Goal: Register for event/course

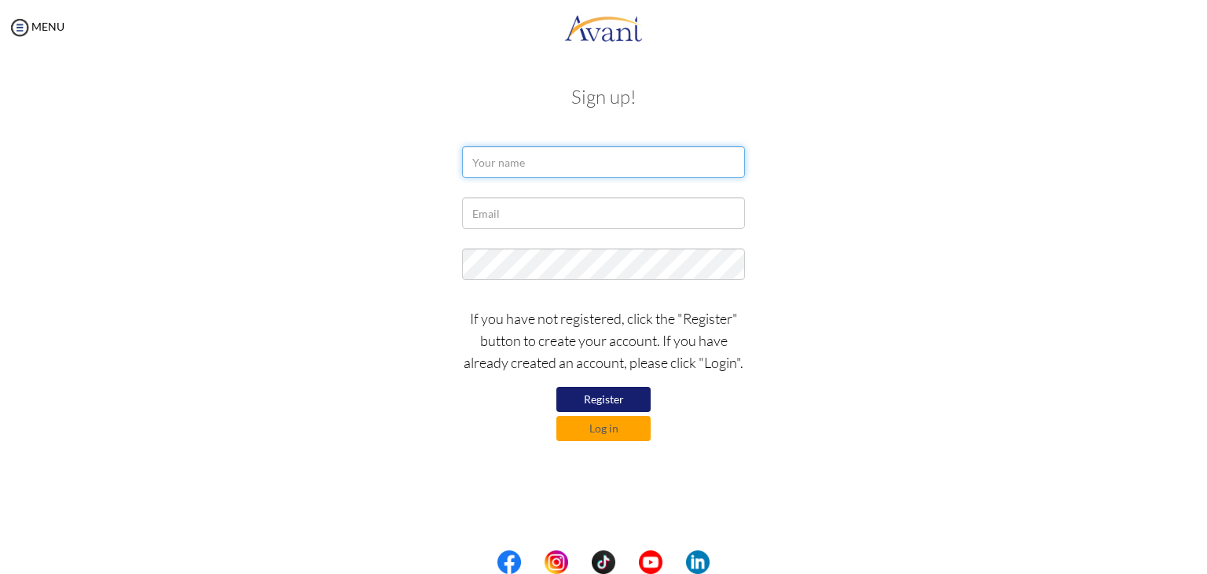
click at [531, 161] on input "text" at bounding box center [603, 161] width 283 height 31
type input "Augustina Gadzekpo"
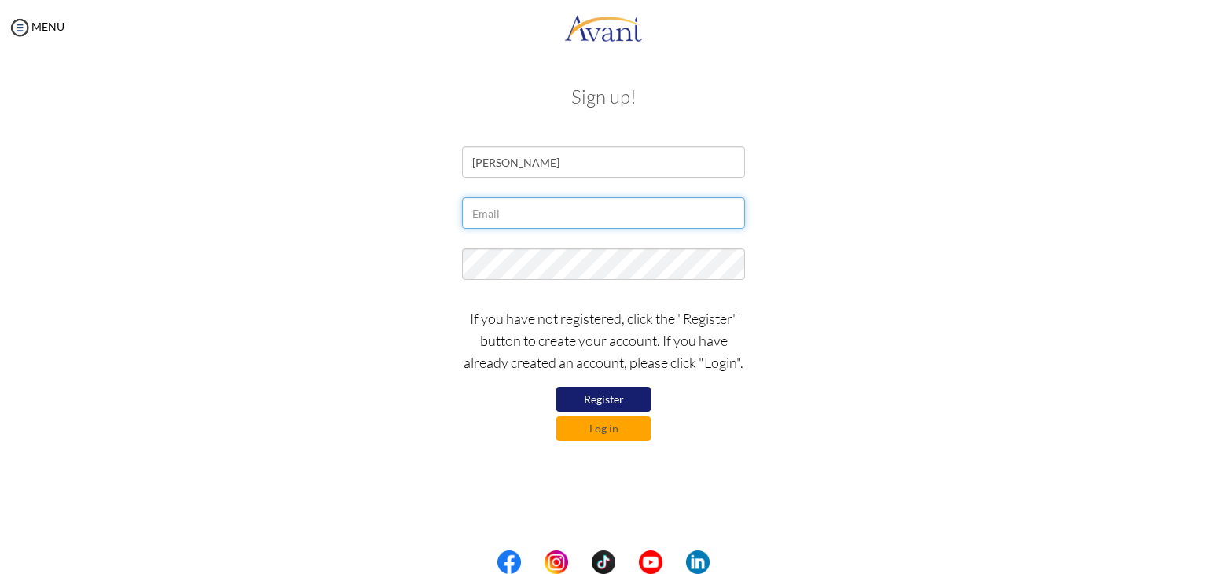
click at [552, 208] on input "text" at bounding box center [603, 212] width 283 height 31
type input "[EMAIL_ADDRESS][DOMAIN_NAME]"
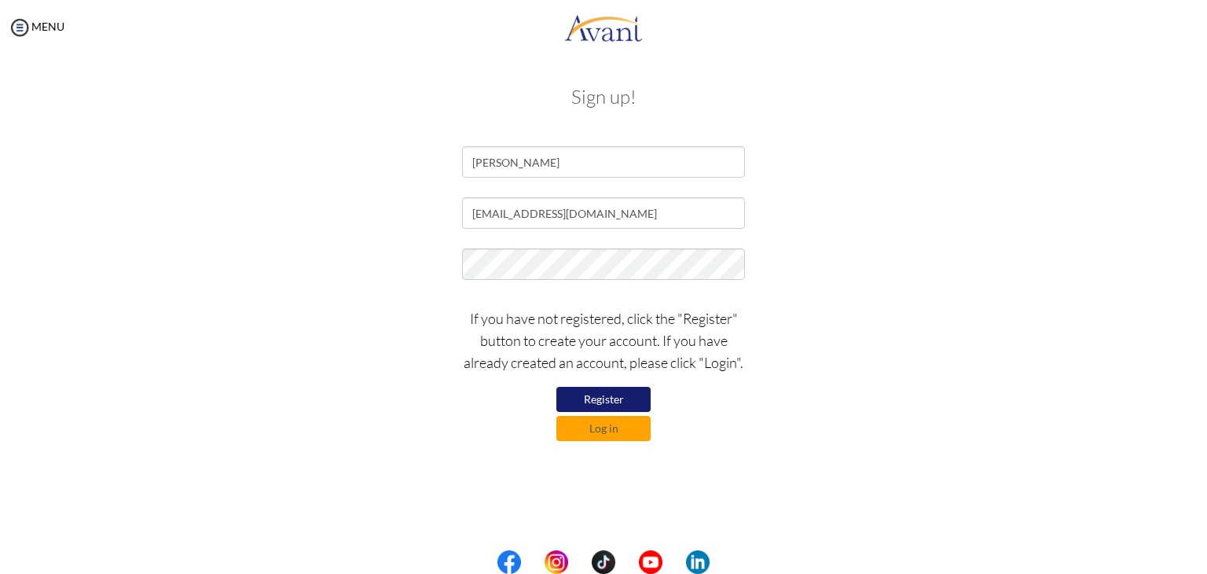
click at [607, 397] on button "Register" at bounding box center [603, 399] width 94 height 25
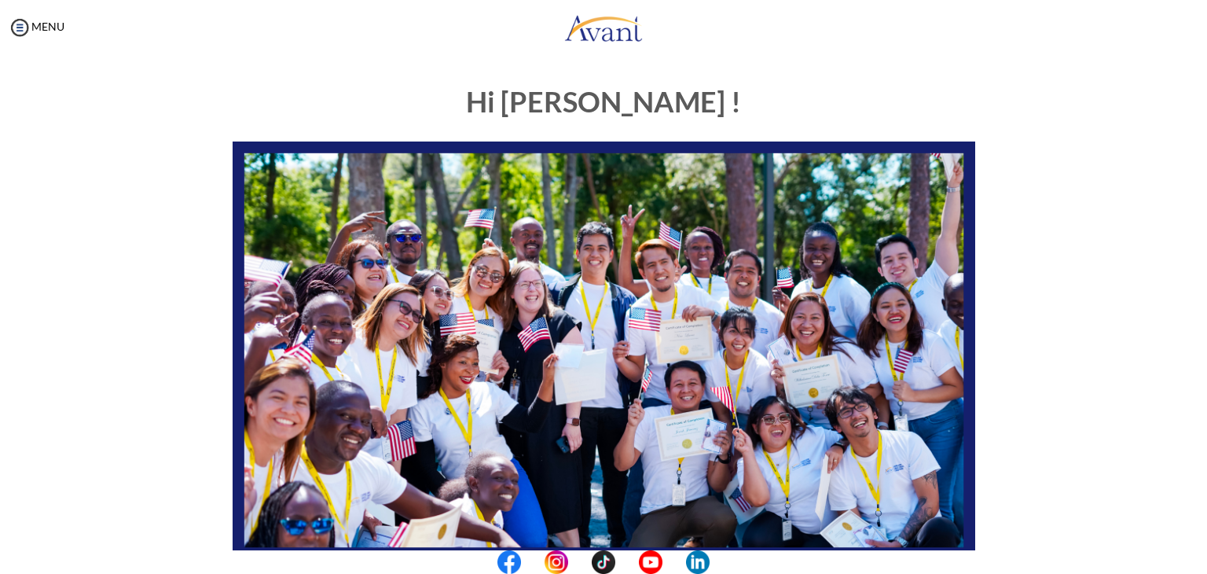
scroll to position [299, 0]
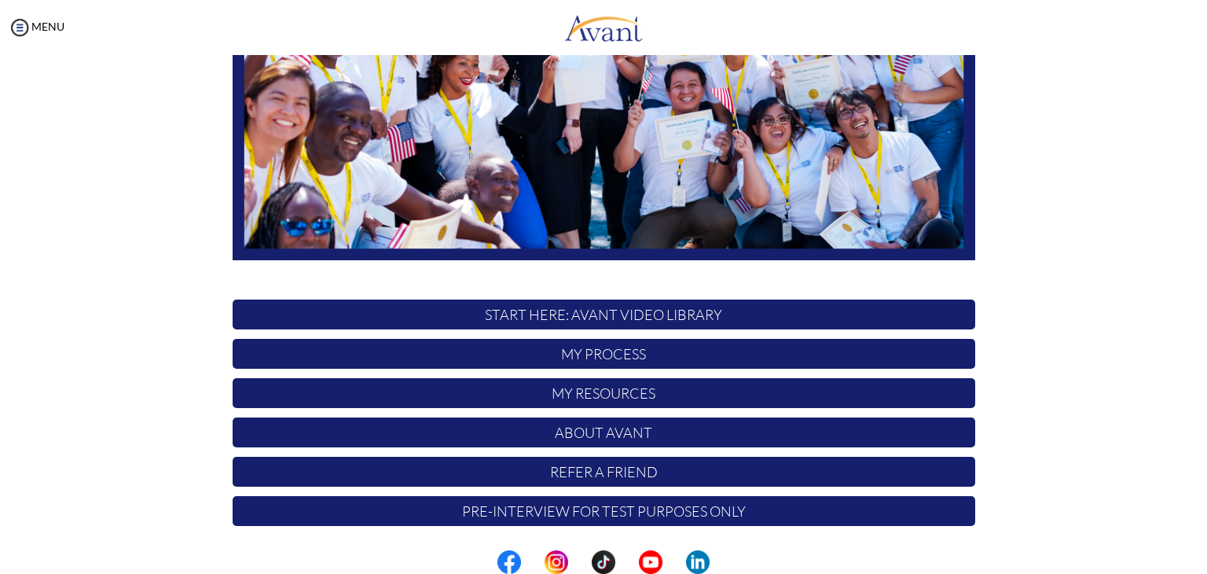
click at [596, 318] on p "START HERE: Avant Video Library" at bounding box center [604, 314] width 743 height 30
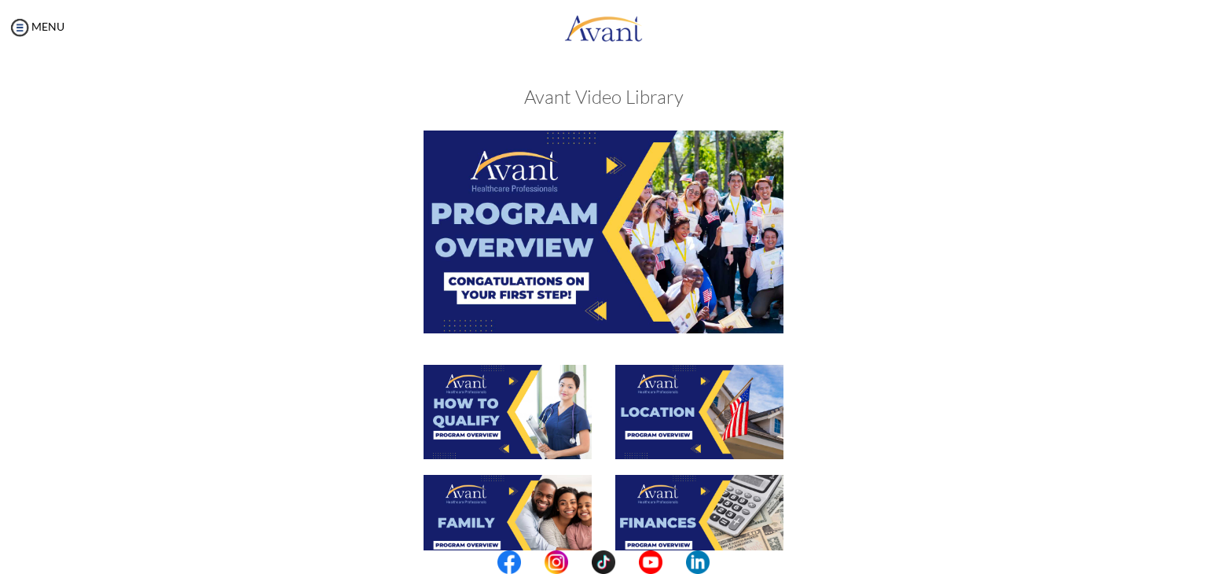
click at [535, 240] on img at bounding box center [604, 231] width 360 height 202
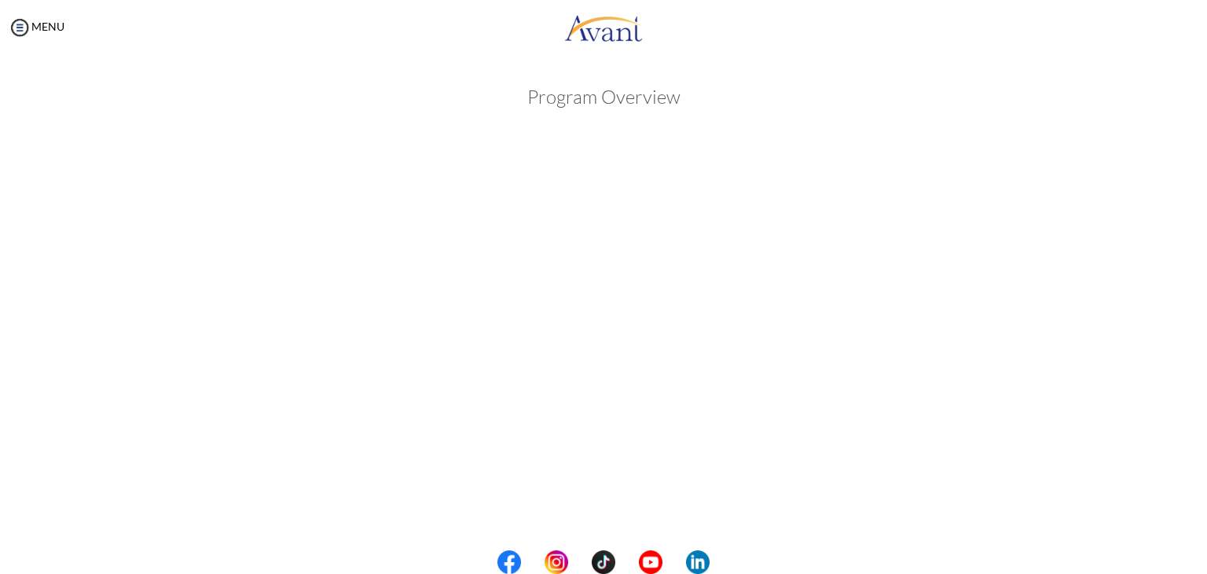
scroll to position [199, 0]
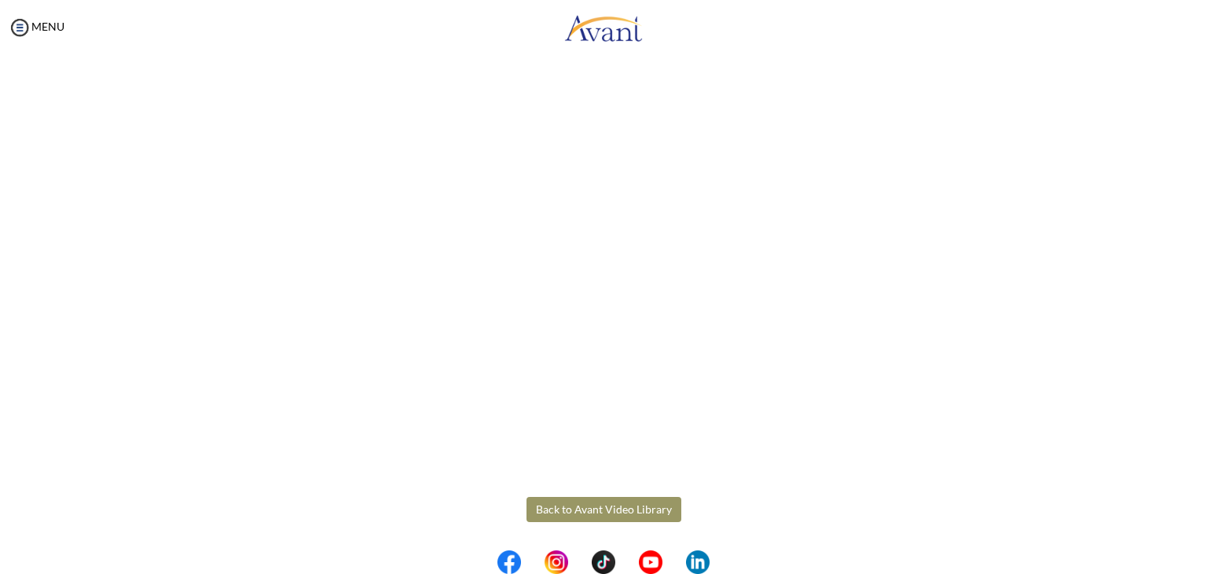
click at [586, 506] on body "Maintenance break. Please come back in 2 hours. MENU My Status What is the next…" at bounding box center [603, 287] width 1207 height 574
click at [586, 506] on button "Back to Avant Video Library" at bounding box center [604, 509] width 155 height 25
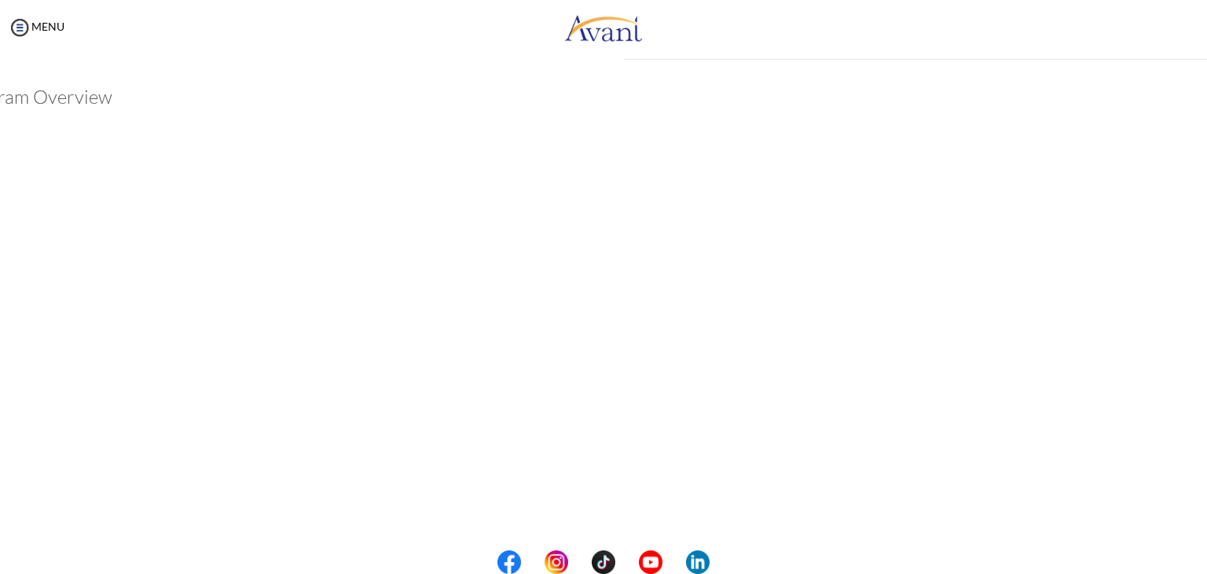
scroll to position [200, 0]
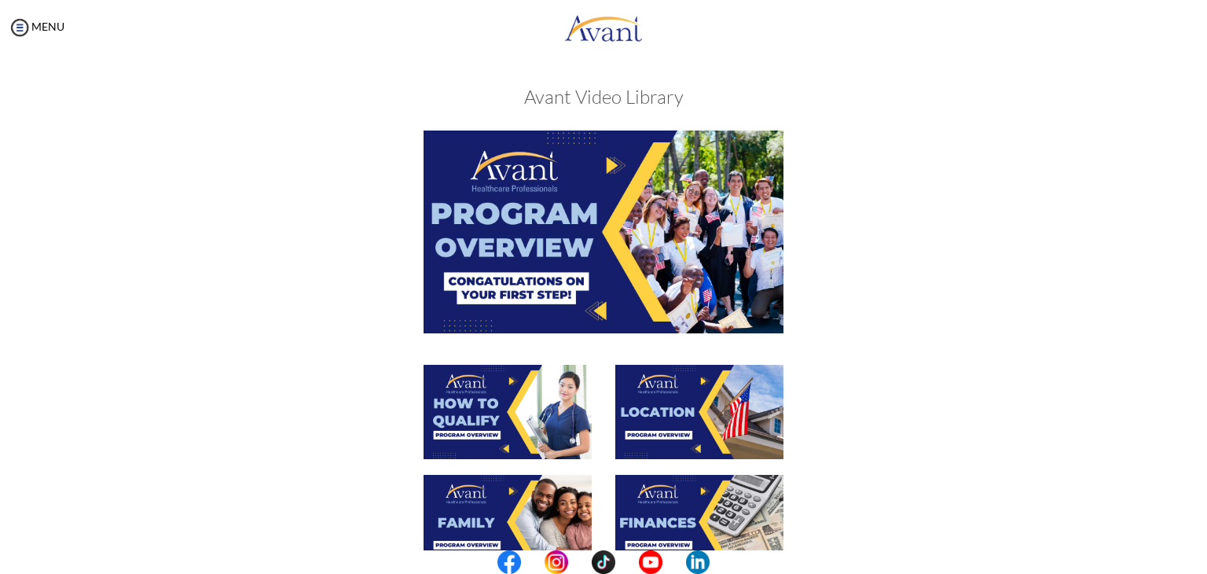
click at [532, 424] on img at bounding box center [508, 412] width 168 height 94
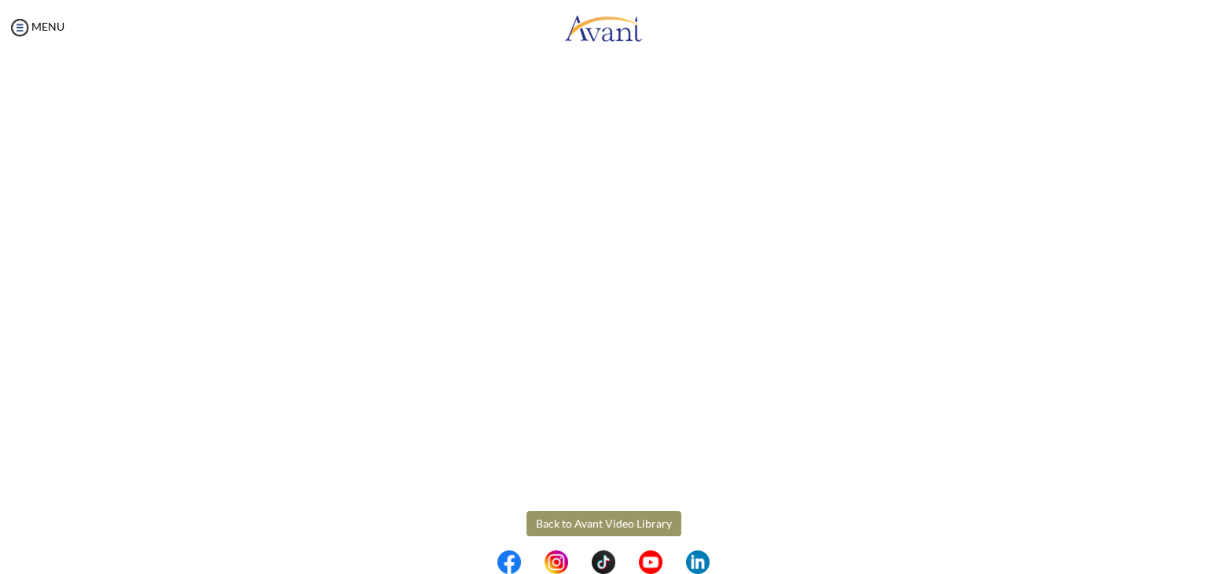
scroll to position [199, 0]
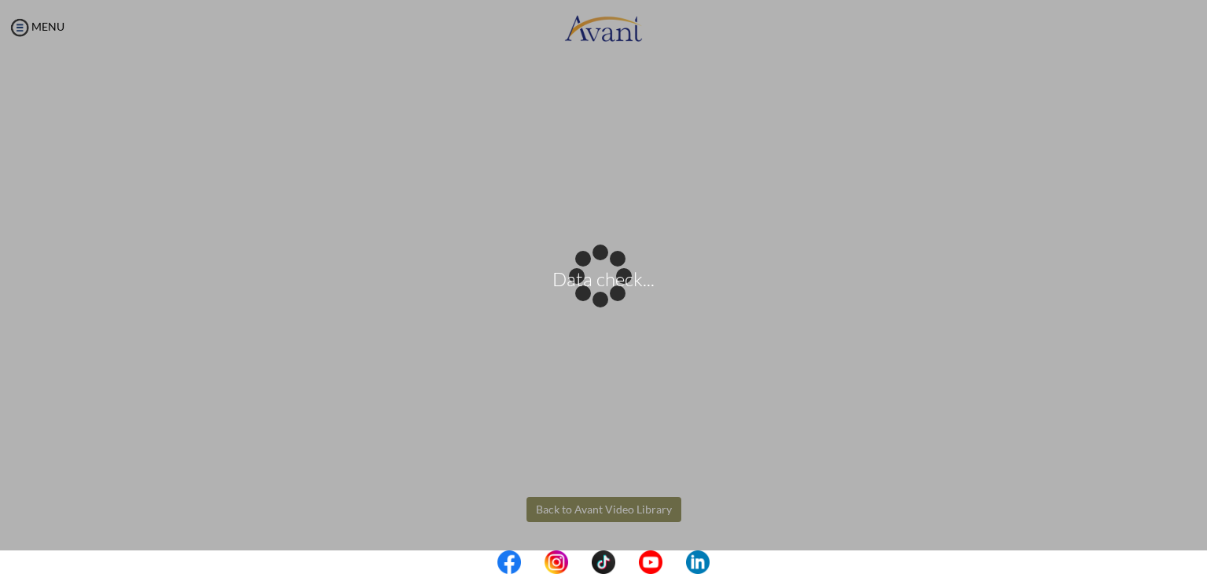
click at [625, 499] on body "Data check... Maintenance break. Please come back in 2 hours. MENU My Status Wh…" at bounding box center [603, 287] width 1207 height 574
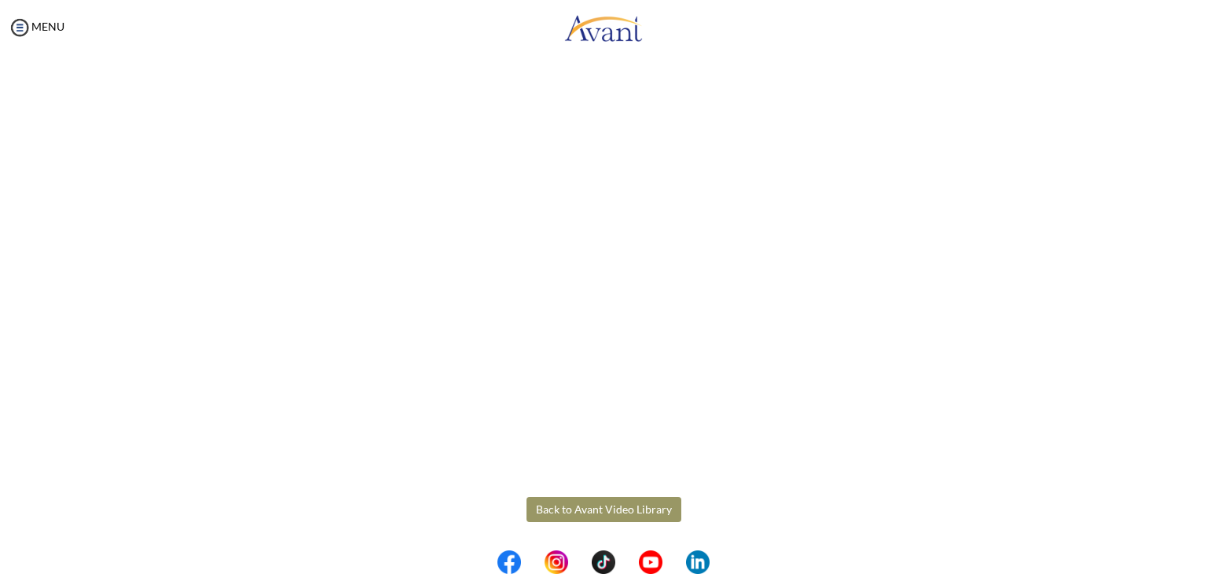
click at [634, 513] on button "Back to Avant Video Library" at bounding box center [604, 509] width 155 height 25
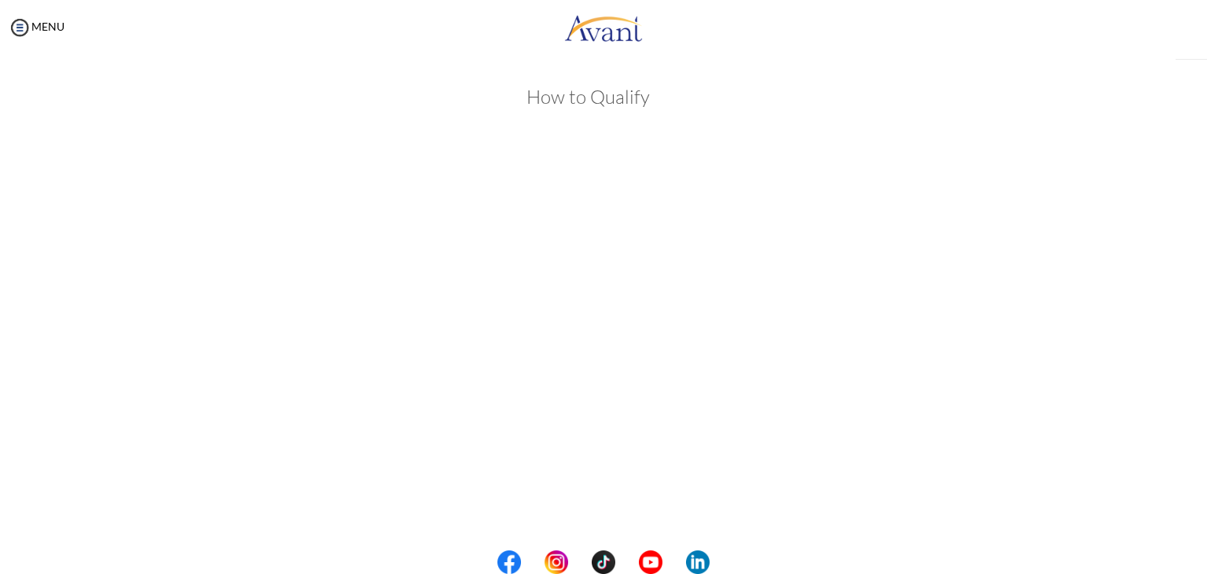
click at [634, 513] on div "My Status What is the next step? We would like you to watch the introductory vi…" at bounding box center [603, 342] width 1207 height 574
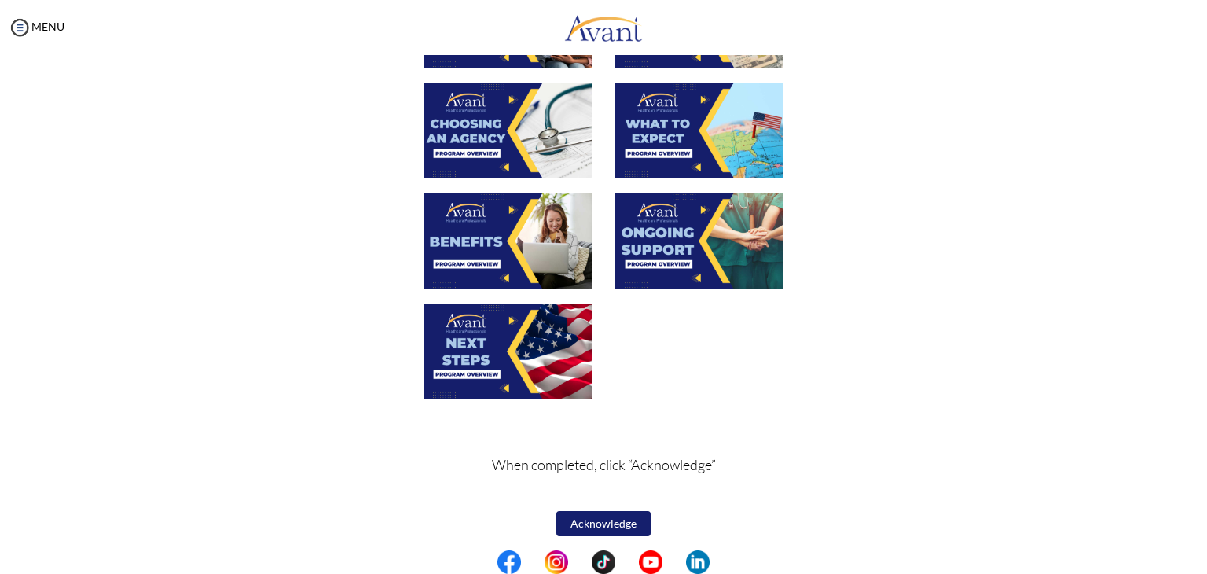
scroll to position [0, 0]
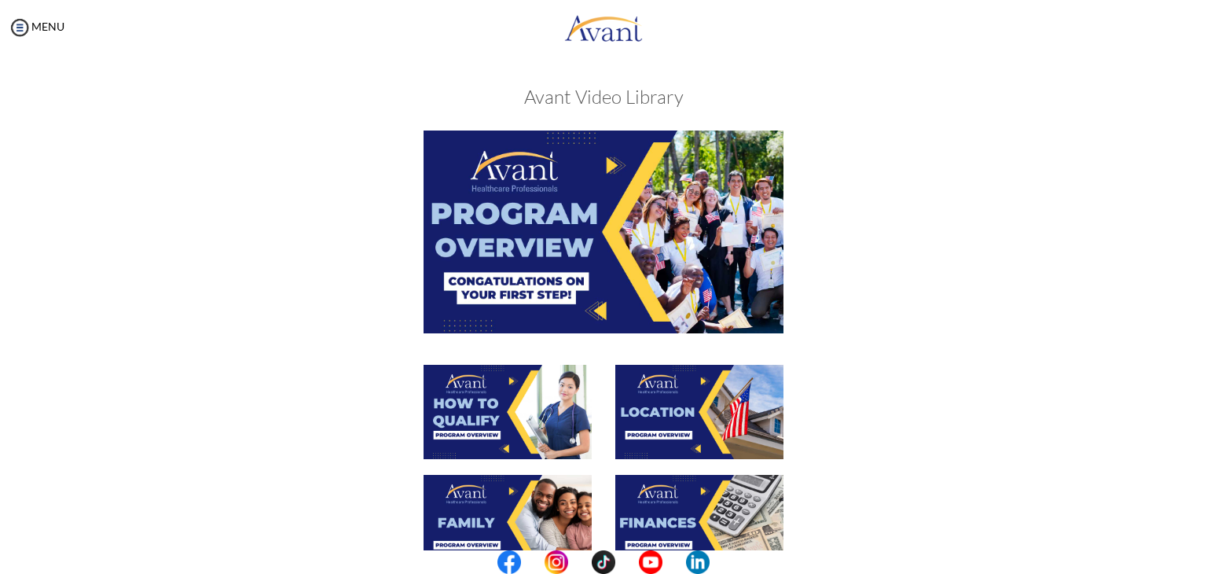
click at [651, 419] on img at bounding box center [699, 412] width 168 height 94
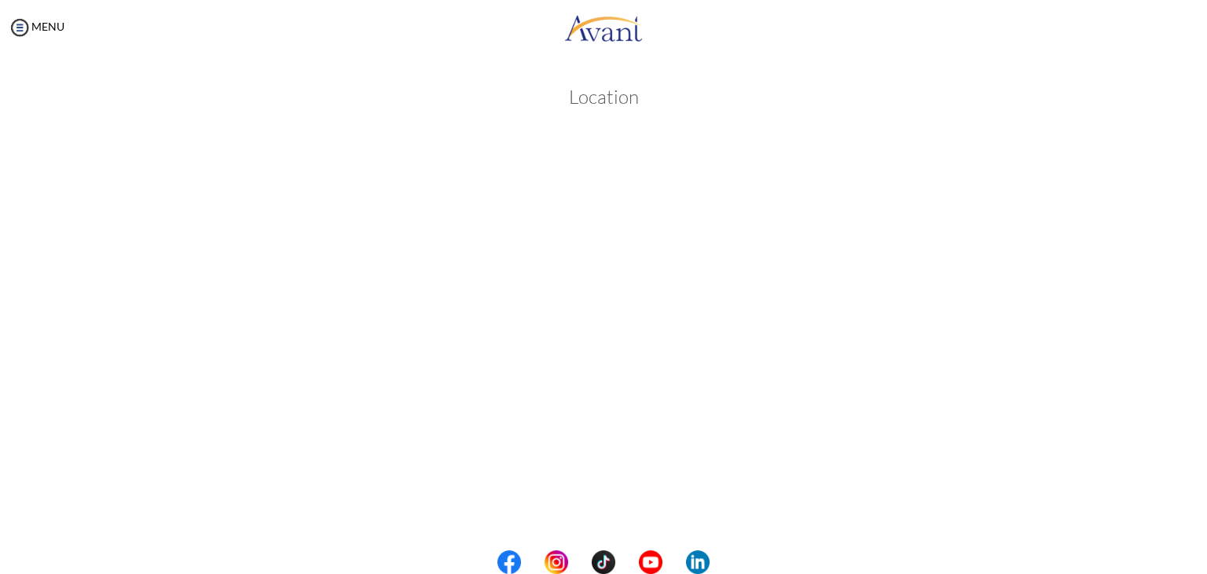
scroll to position [199, 0]
click at [559, 514] on button "Back to Avant Video Library" at bounding box center [604, 509] width 155 height 25
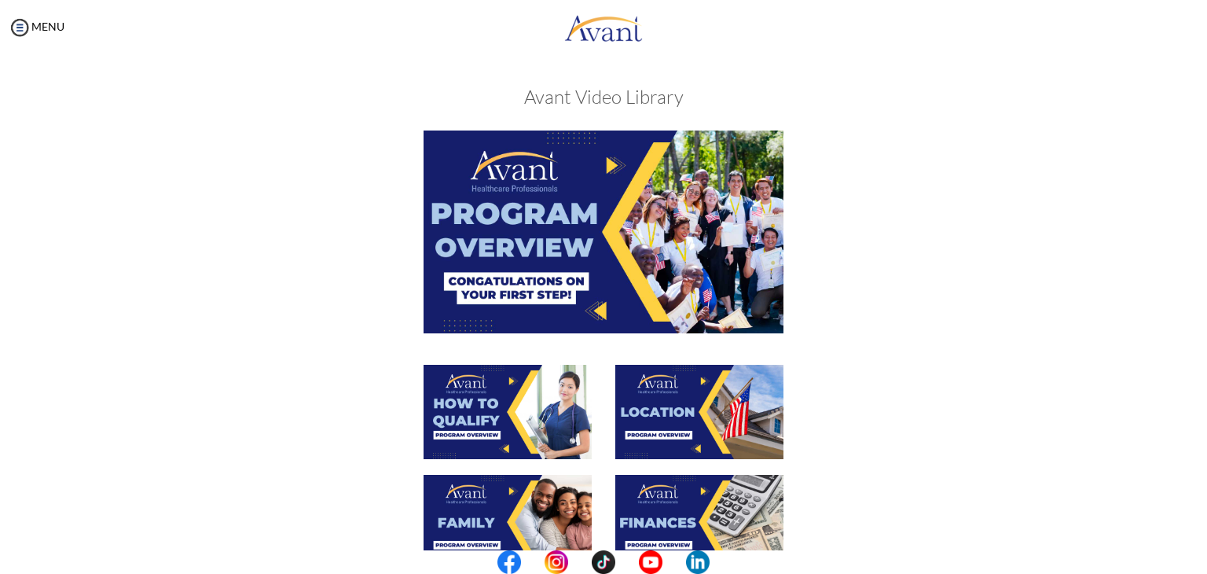
click at [523, 412] on img at bounding box center [508, 412] width 168 height 94
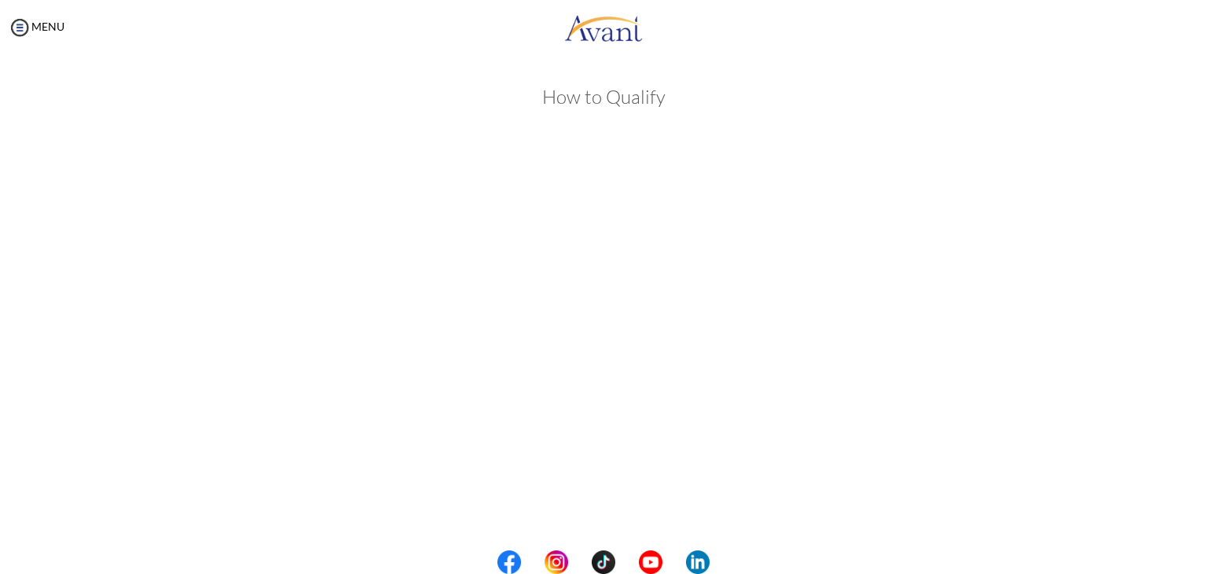
scroll to position [199, 0]
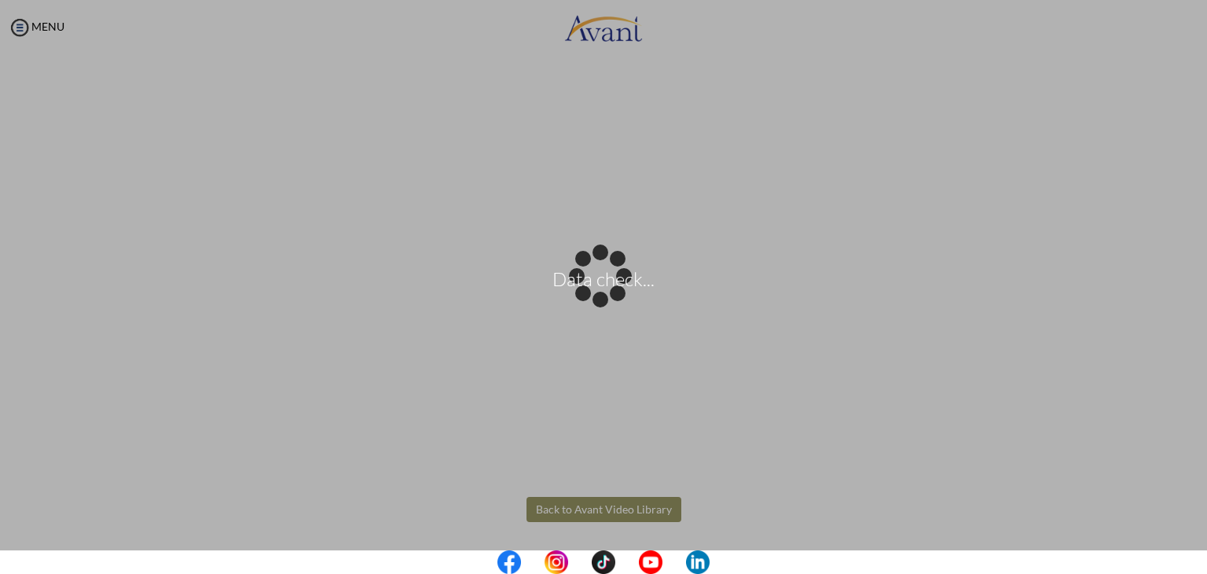
click at [597, 505] on body "Data check... Maintenance break. Please come back in 2 hours. MENU My Status Wh…" at bounding box center [603, 287] width 1207 height 574
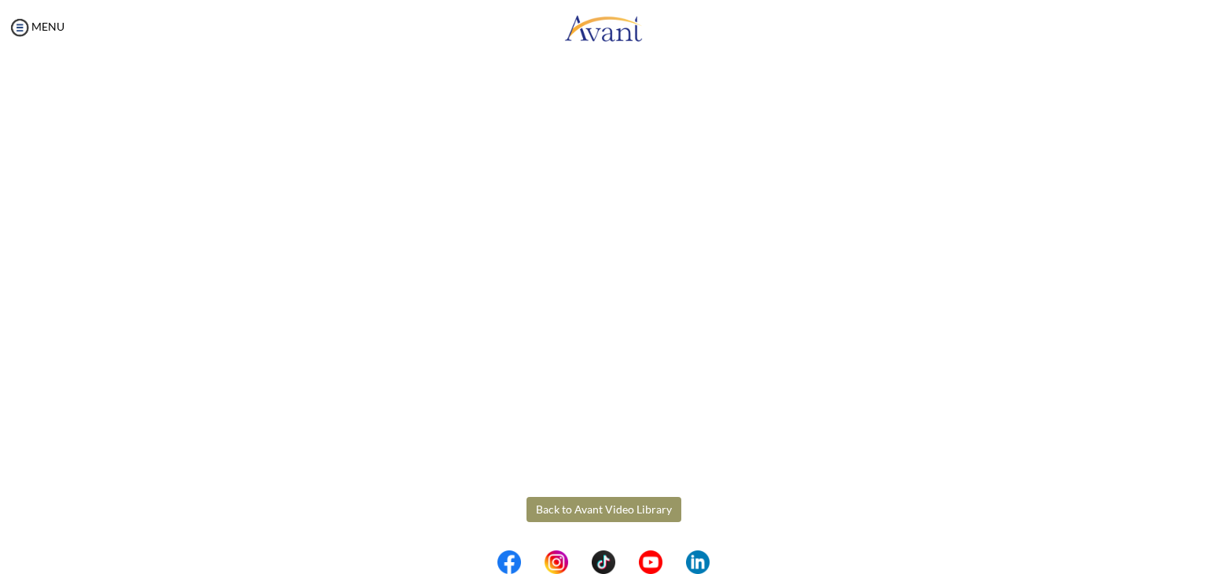
click at [597, 505] on button "Back to Avant Video Library" at bounding box center [604, 509] width 155 height 25
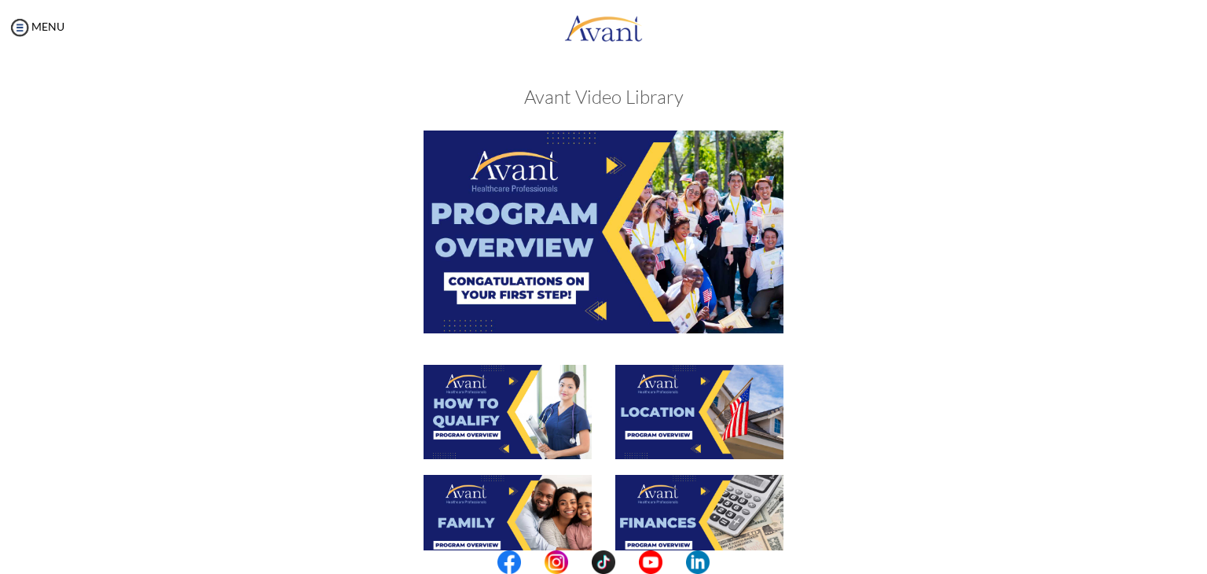
click at [701, 434] on img at bounding box center [699, 412] width 168 height 94
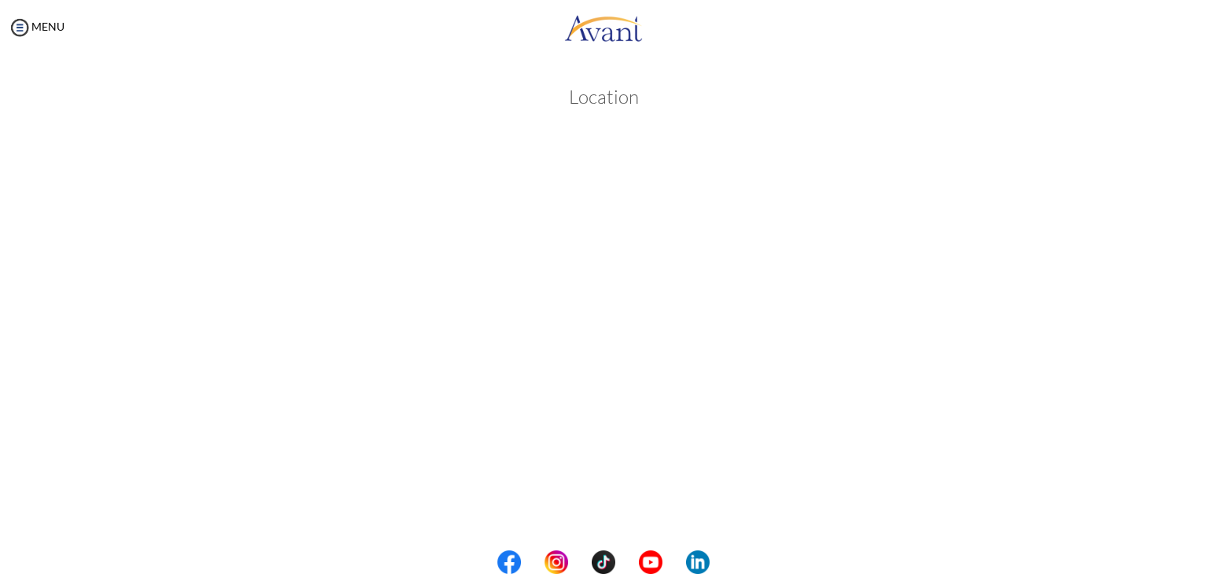
scroll to position [199, 0]
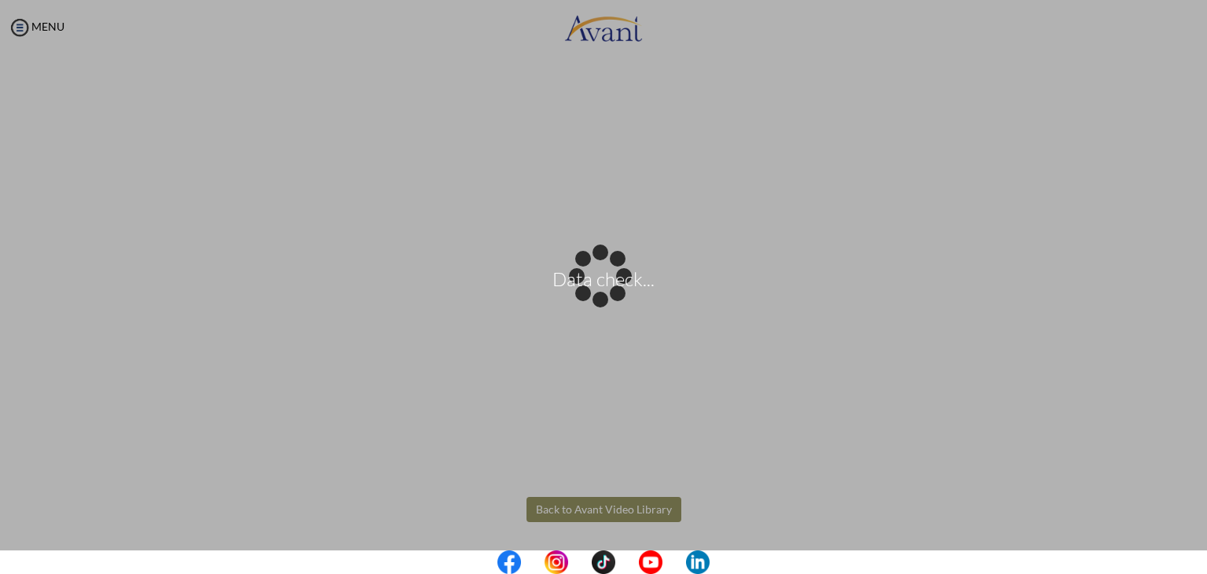
click at [599, 505] on body "Data check... Maintenance break. Please come back in 2 hours. MENU My Status Wh…" at bounding box center [603, 287] width 1207 height 574
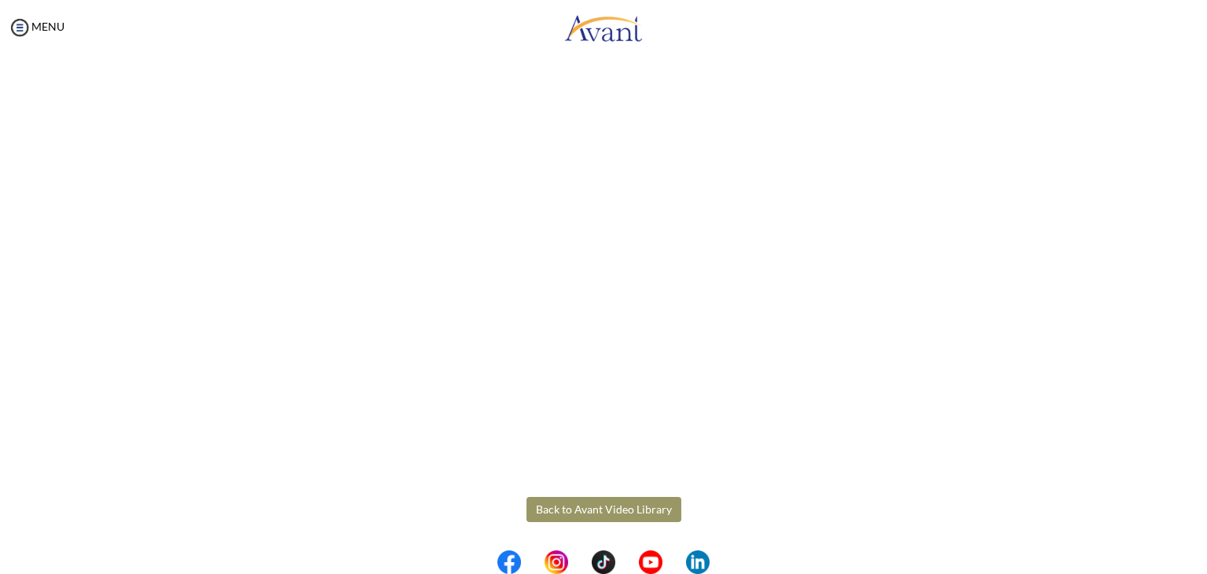
click at [599, 505] on button "Back to Avant Video Library" at bounding box center [604, 509] width 155 height 25
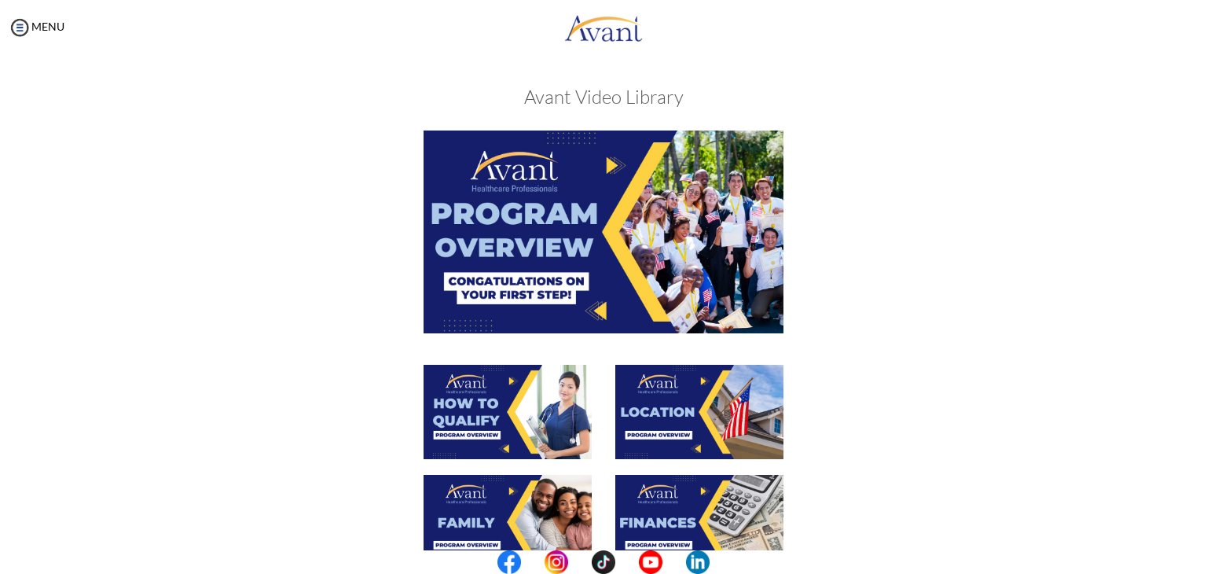
click at [465, 521] on img at bounding box center [508, 522] width 168 height 94
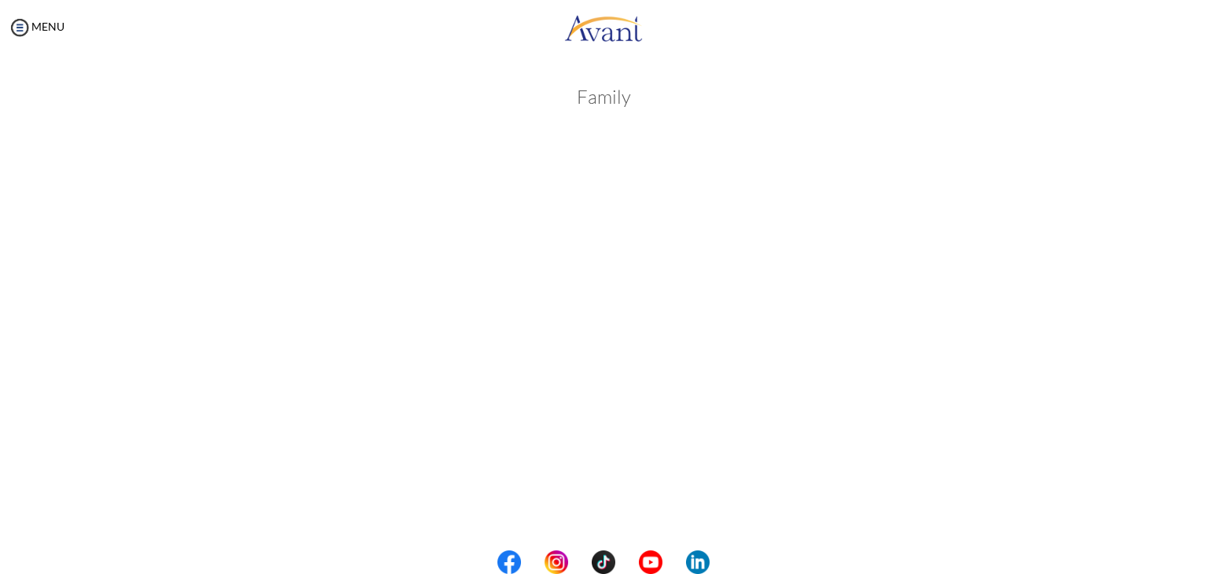
scroll to position [367, 0]
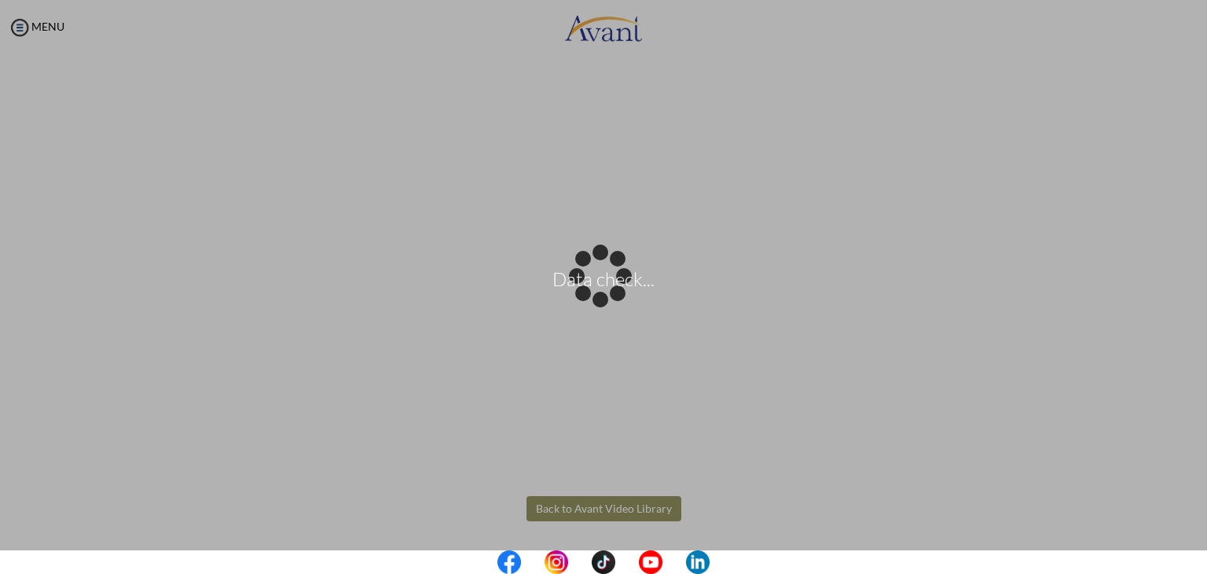
click at [582, 508] on body "Data check... Maintenance break. Please come back in 2 hours. MENU My Status Wh…" at bounding box center [603, 287] width 1207 height 574
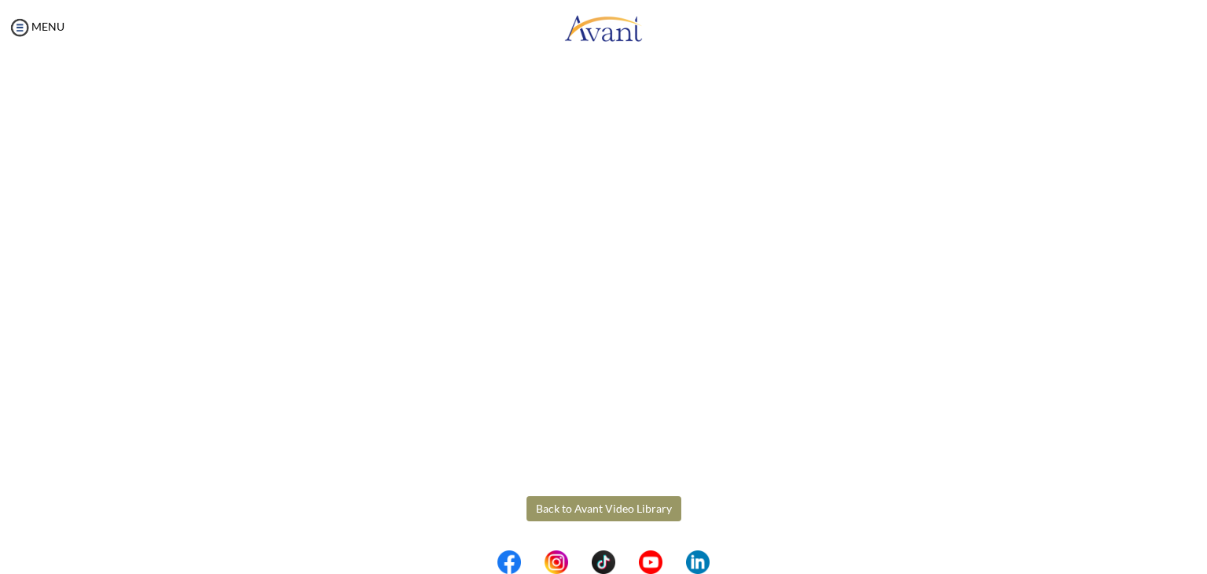
click at [582, 508] on button "Back to Avant Video Library" at bounding box center [604, 508] width 155 height 25
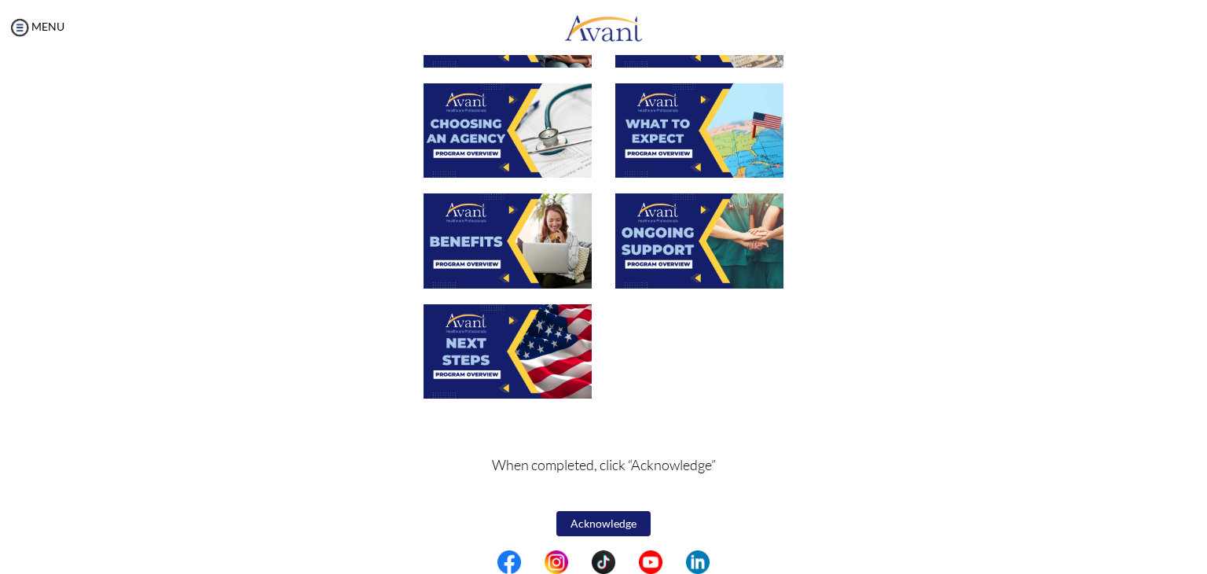
scroll to position [0, 0]
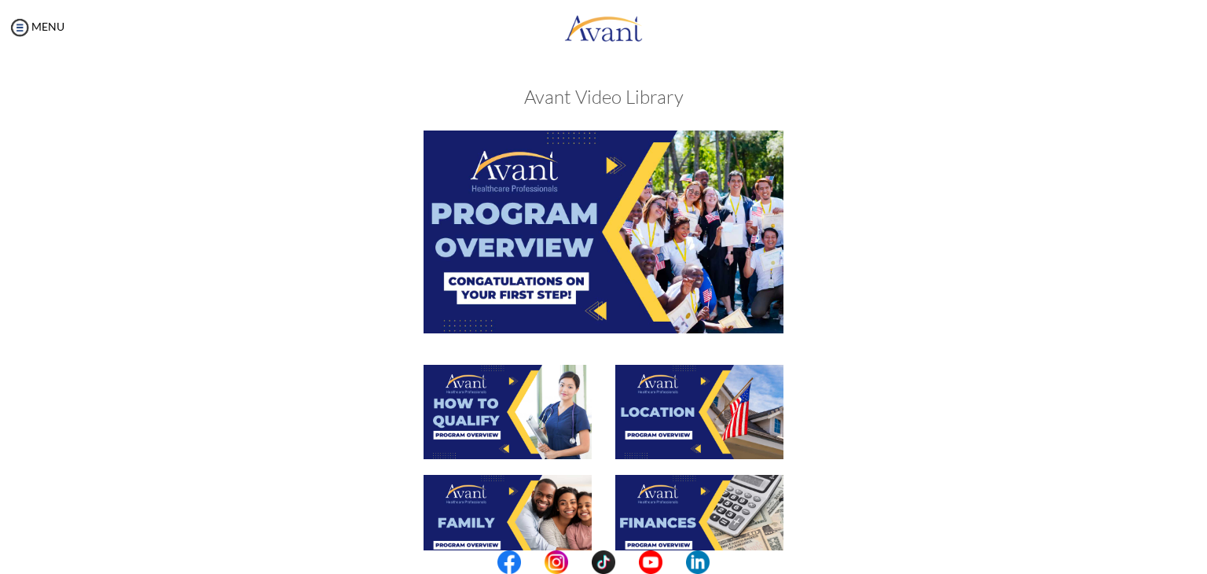
click at [651, 519] on img at bounding box center [699, 522] width 168 height 94
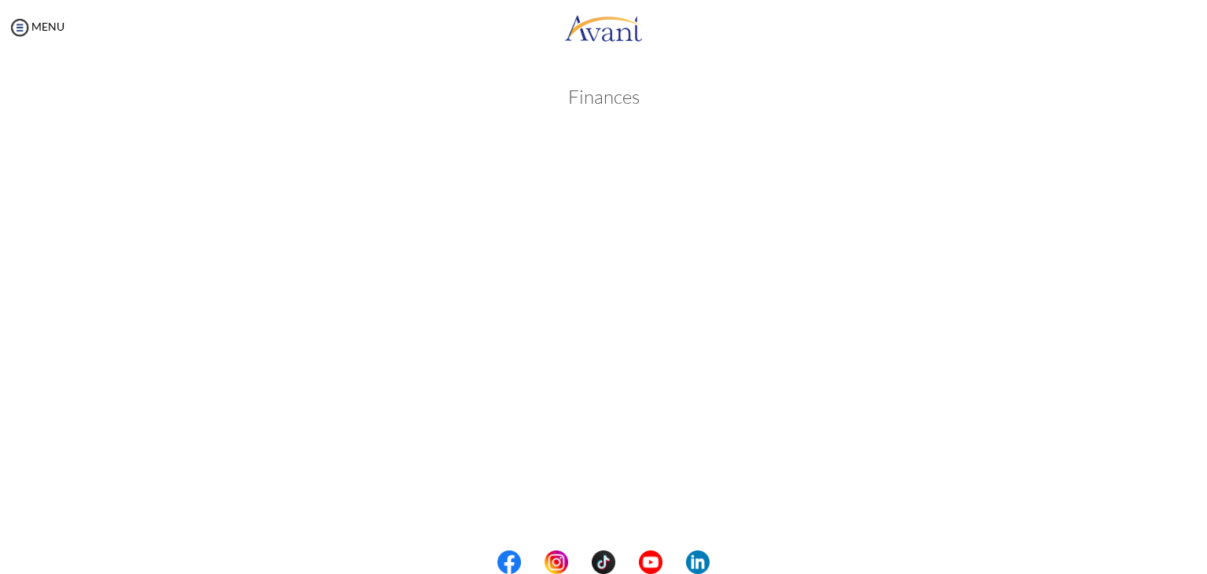
scroll to position [199, 0]
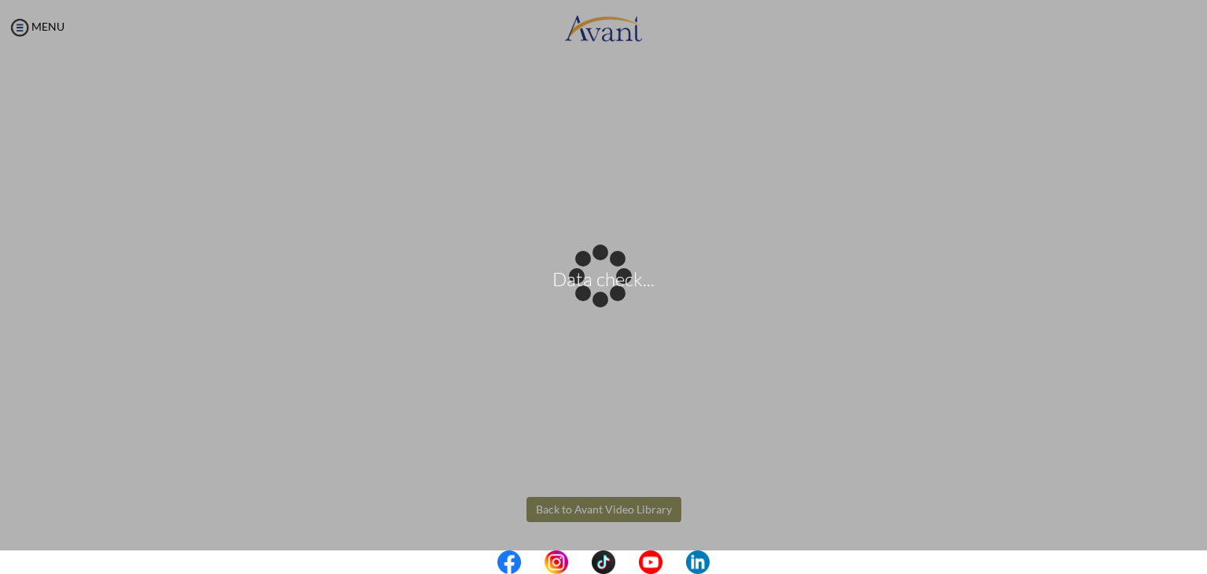
click at [579, 501] on body "Data check... Maintenance break. Please come back in 2 hours. MENU My Status Wh…" at bounding box center [603, 287] width 1207 height 574
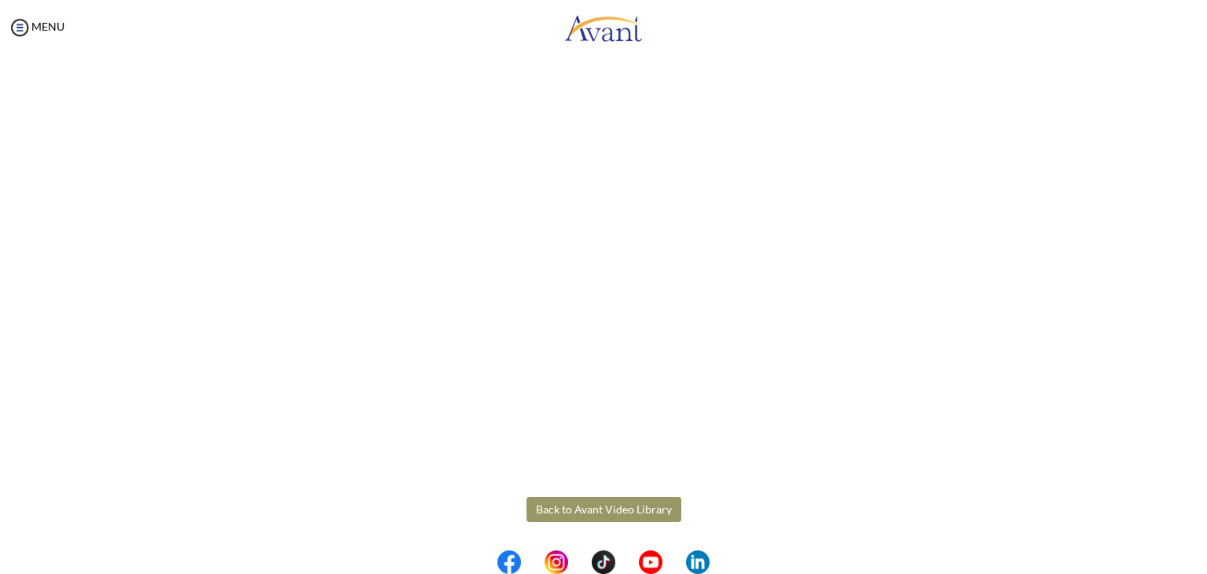
click at [579, 501] on button "Back to Avant Video Library" at bounding box center [604, 509] width 155 height 25
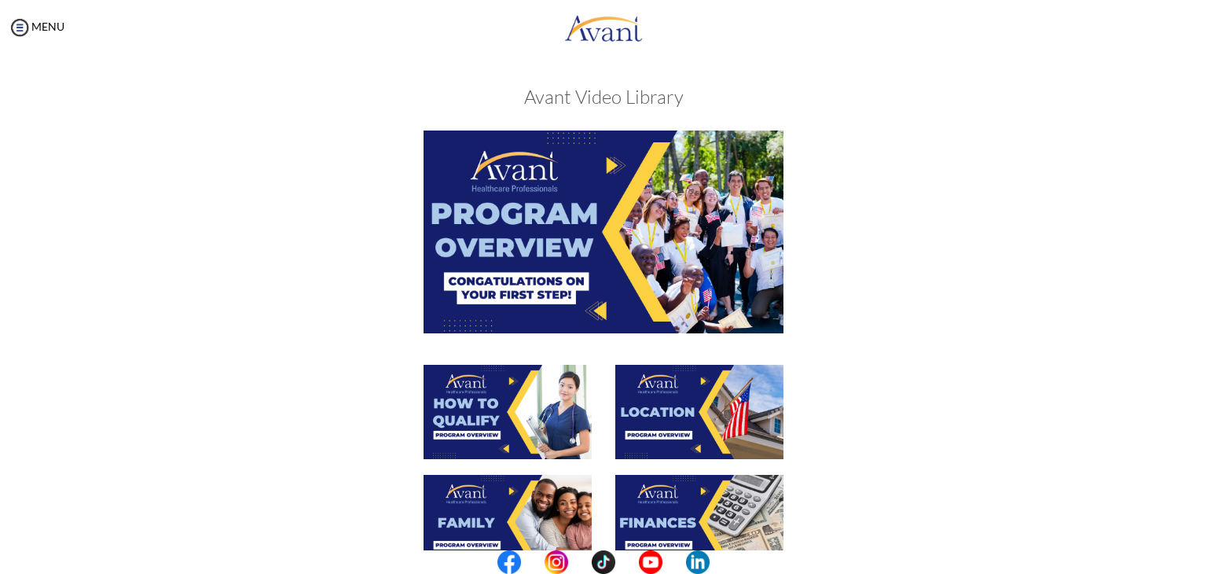
scroll to position [501, 0]
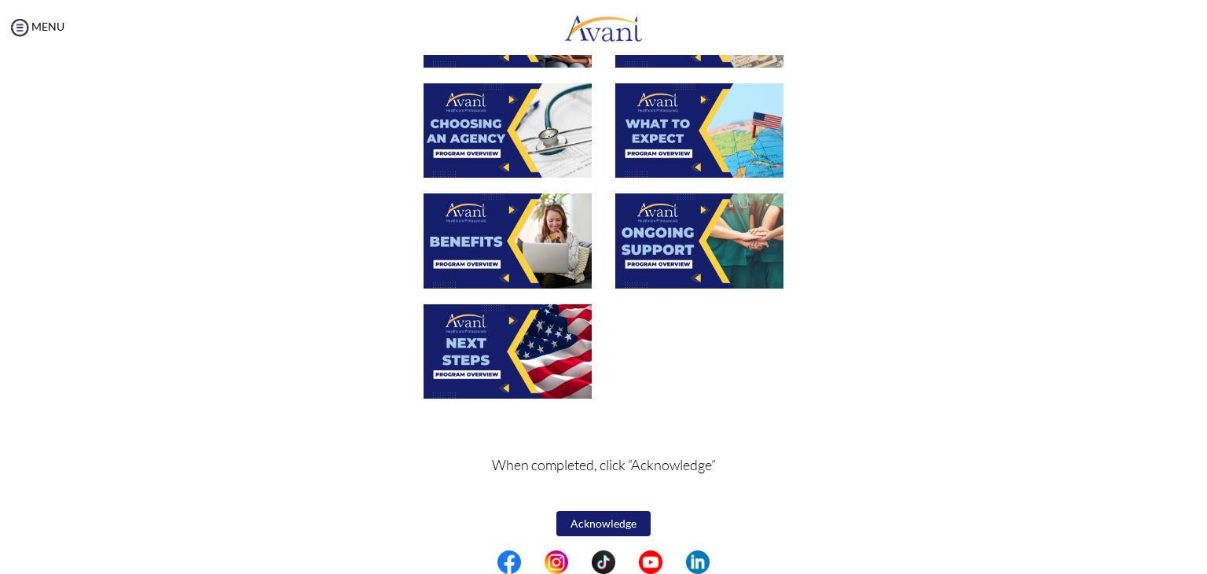
click at [472, 129] on img at bounding box center [508, 130] width 168 height 94
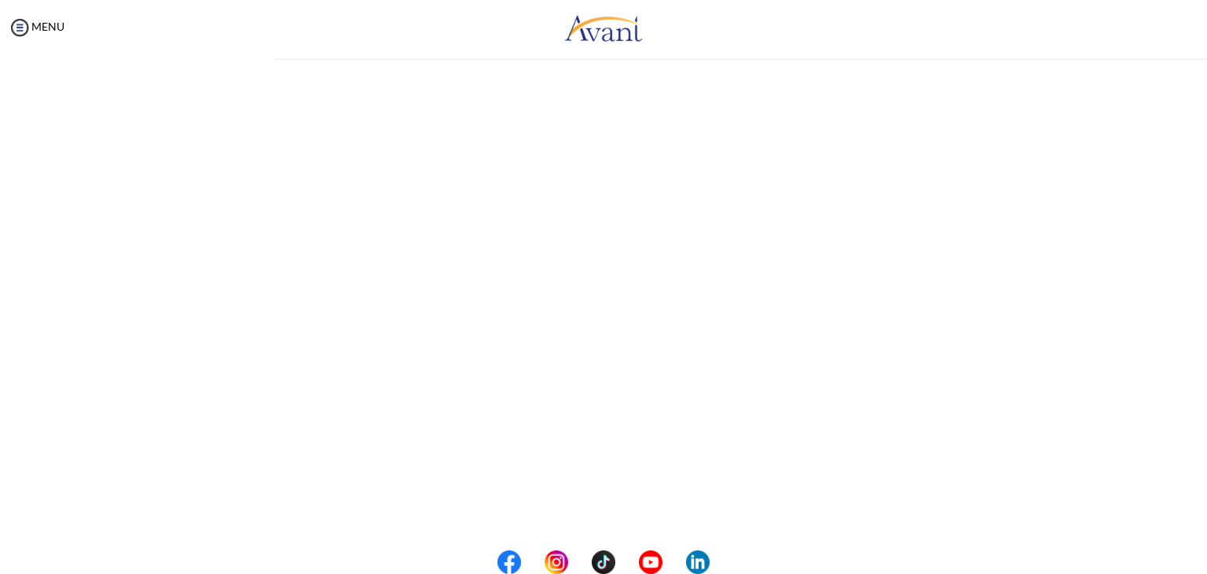
click at [472, 129] on div "My Status What is the next step? We would like you to watch the introductory vi…" at bounding box center [603, 342] width 1207 height 574
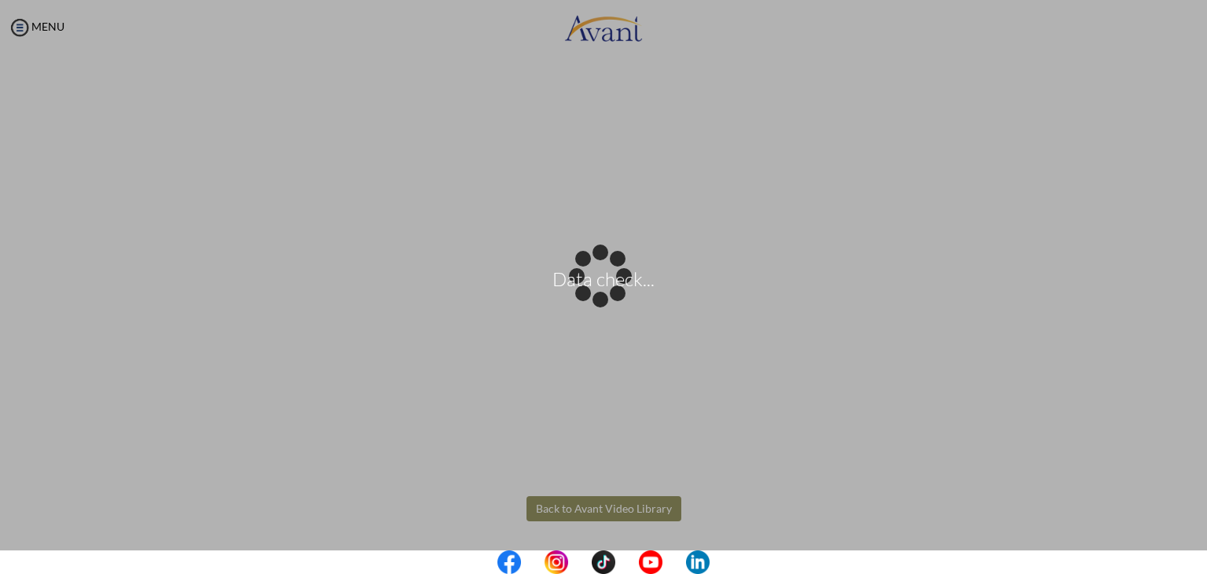
click at [606, 507] on body "Data check... Maintenance break. Please come back in 2 hours. MENU My Status Wh…" at bounding box center [603, 287] width 1207 height 574
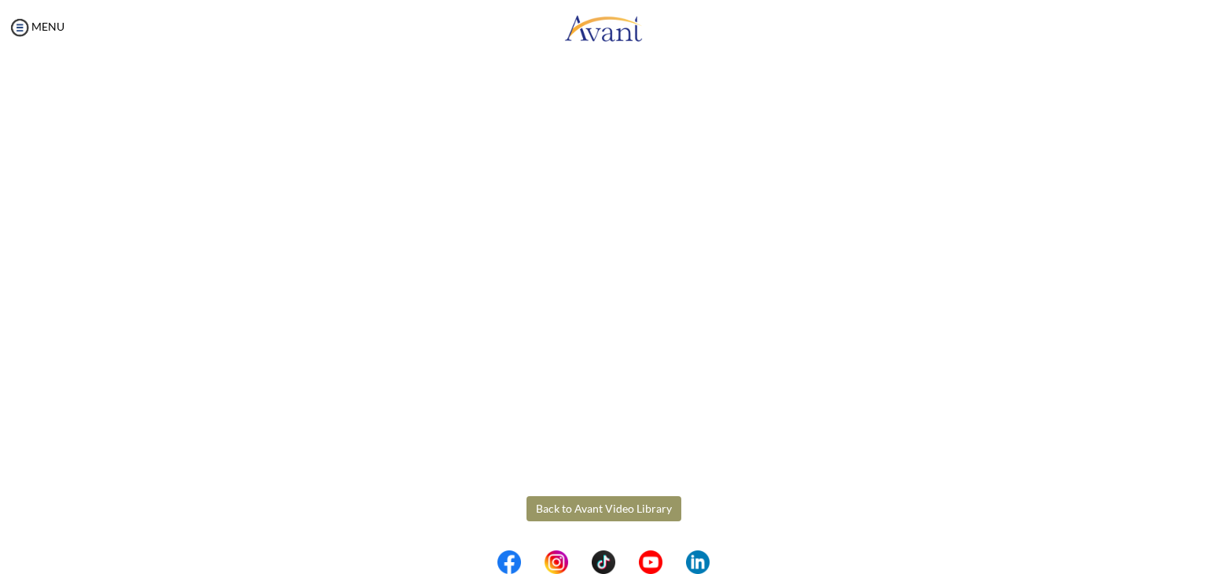
click at [606, 507] on button "Back to Avant Video Library" at bounding box center [604, 508] width 155 height 25
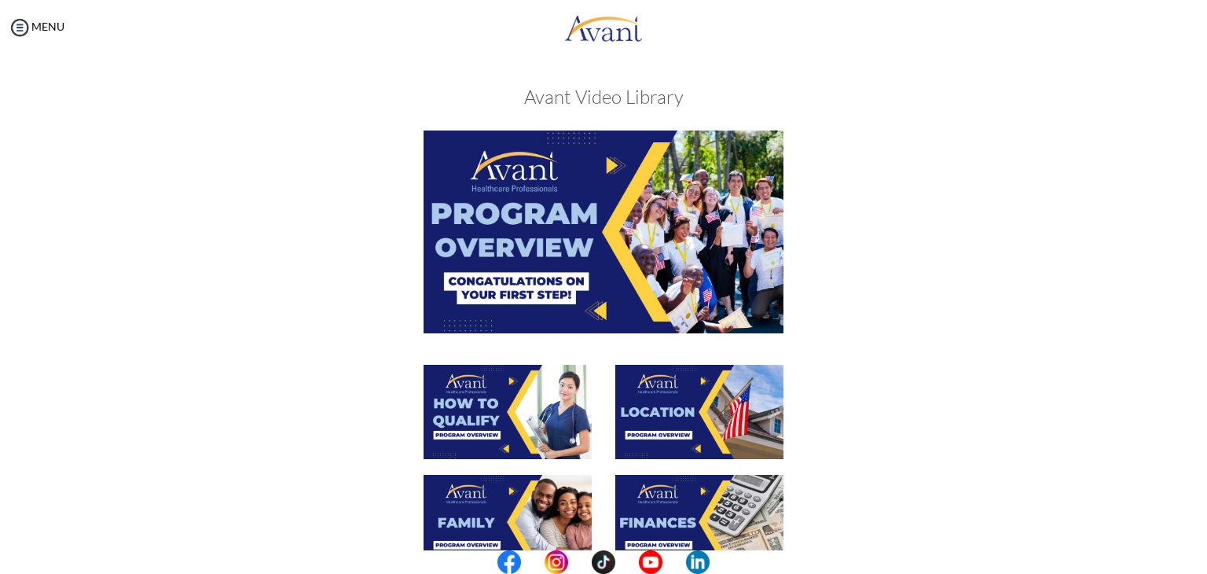
scroll to position [501, 0]
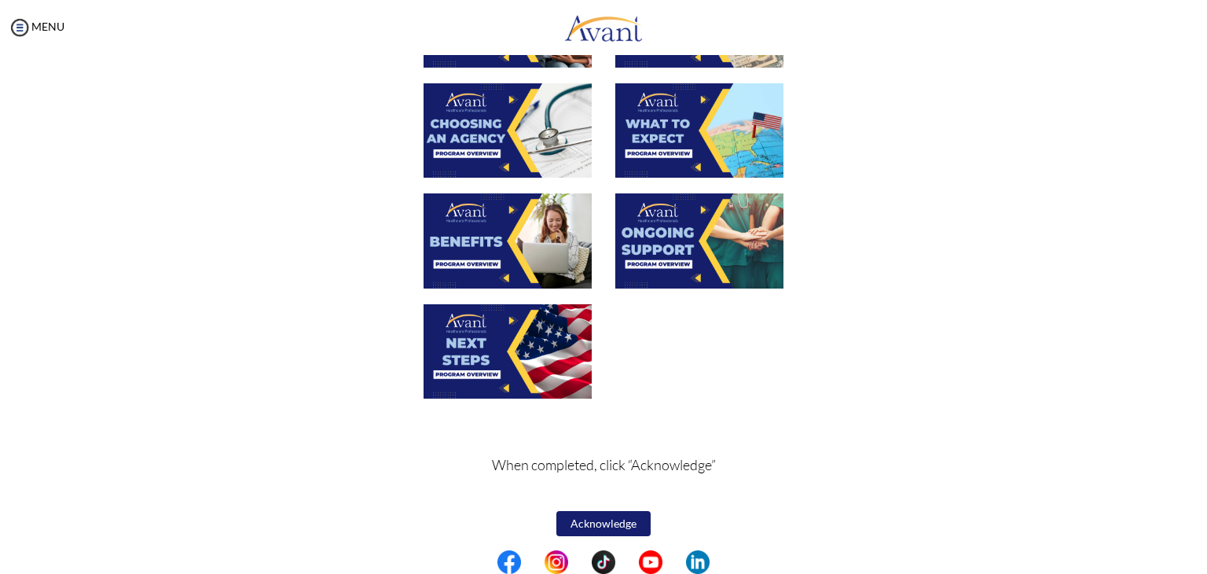
click at [475, 129] on img at bounding box center [508, 130] width 168 height 94
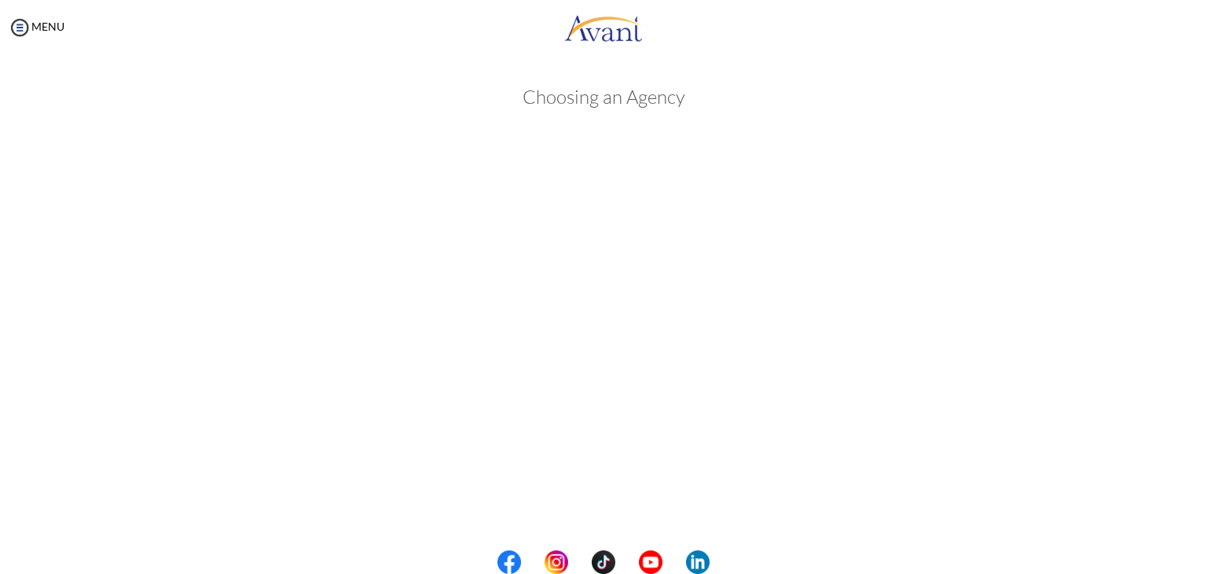
scroll to position [367, 0]
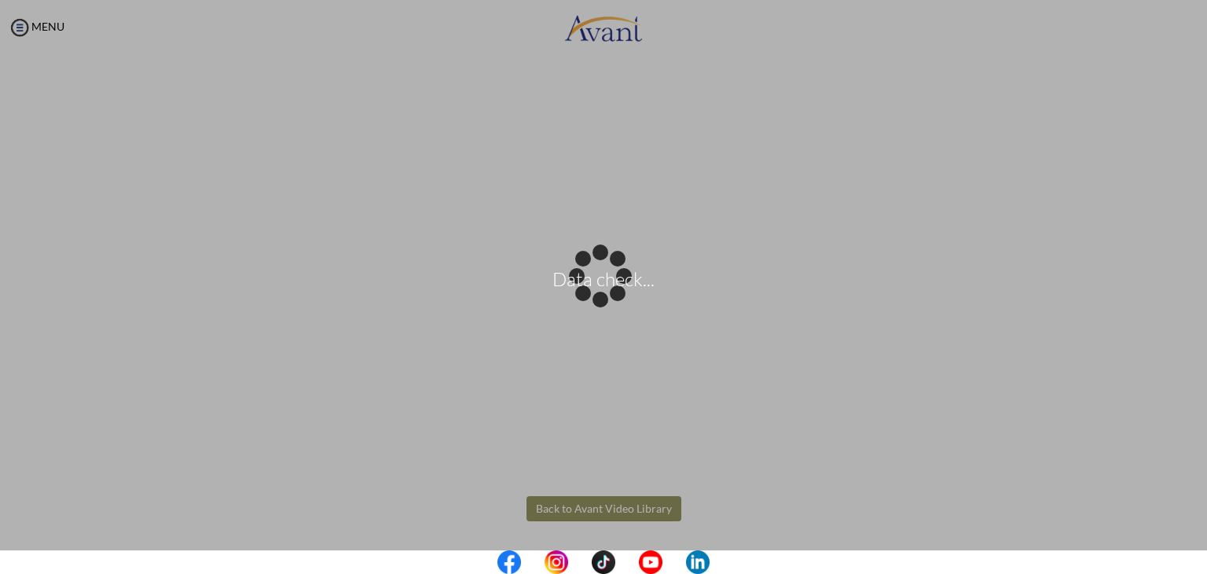
click at [619, 505] on body "Data check... Maintenance break. Please come back in 2 hours. MENU My Status Wh…" at bounding box center [603, 287] width 1207 height 574
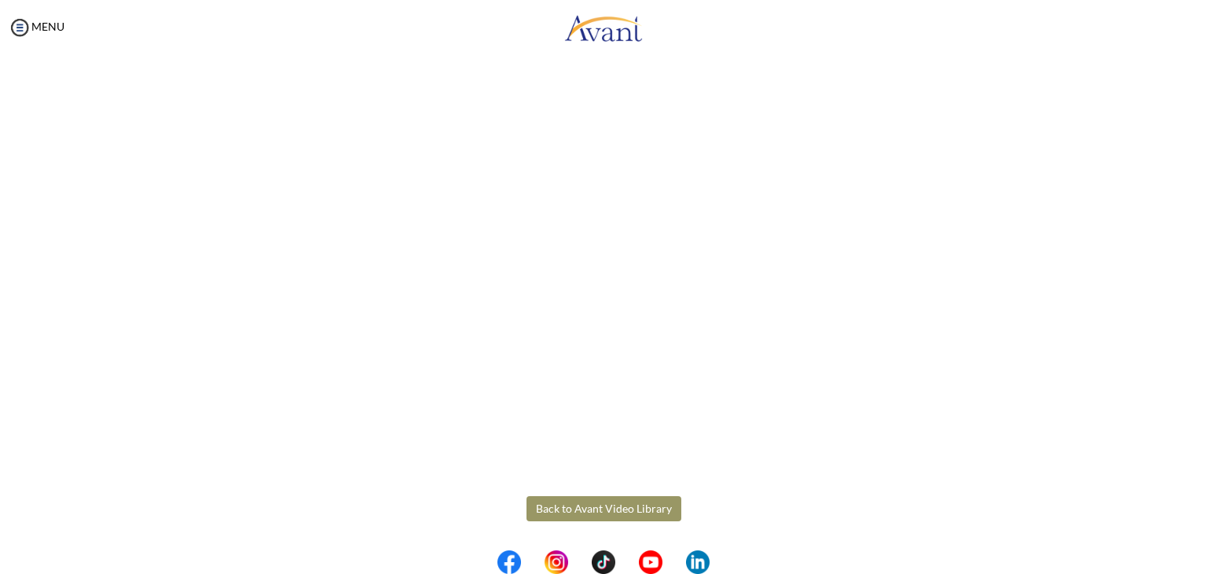
click at [619, 505] on button "Back to Avant Video Library" at bounding box center [604, 508] width 155 height 25
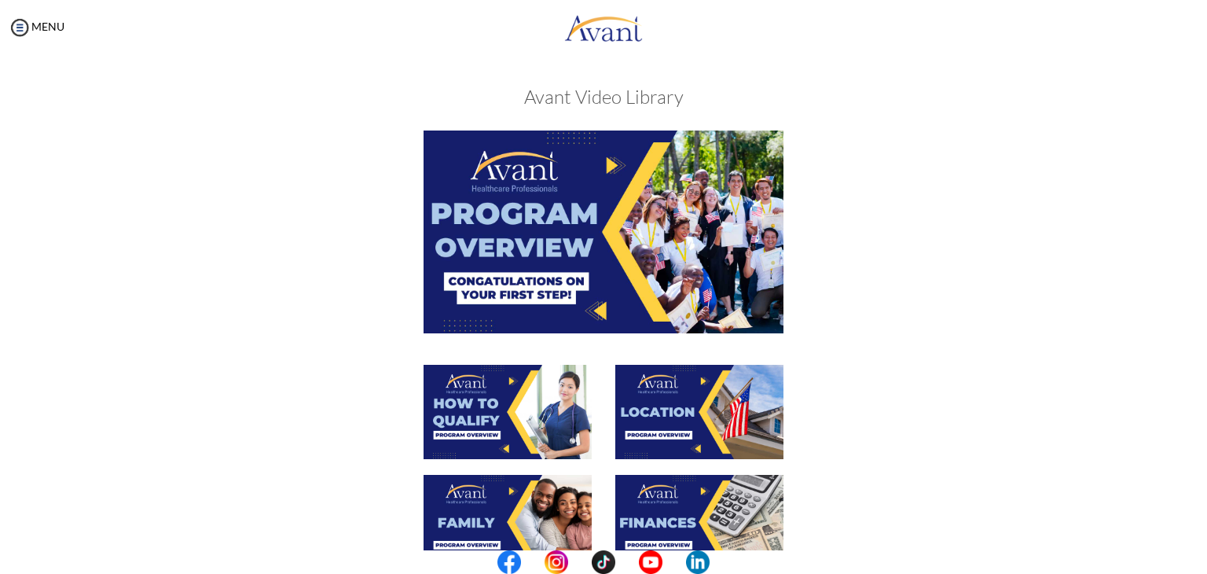
scroll to position [501, 0]
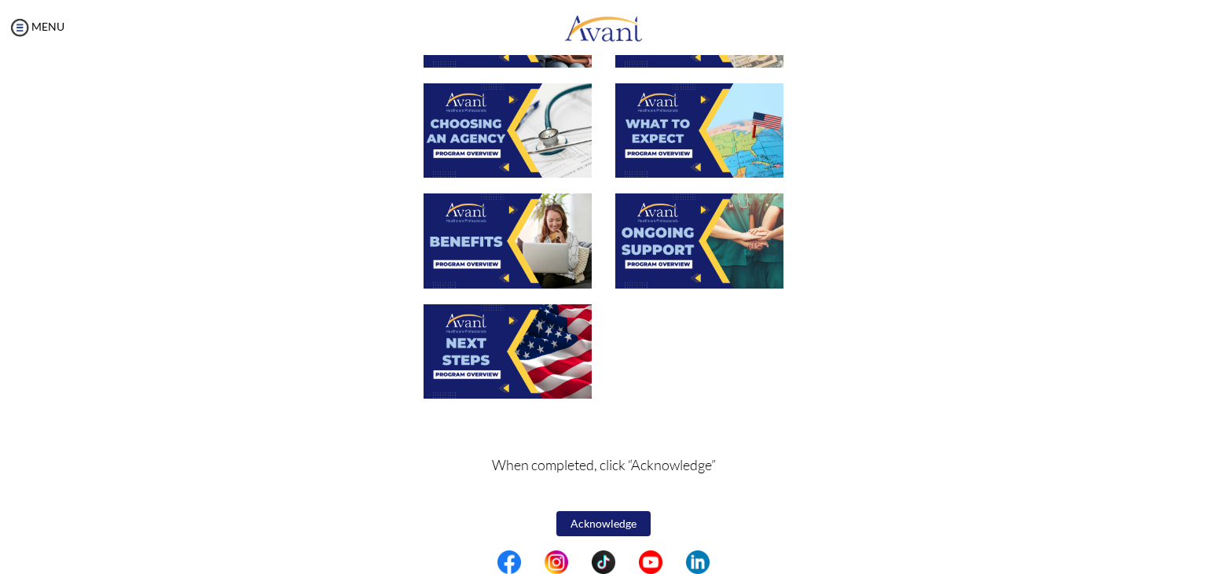
click at [498, 253] on img at bounding box center [508, 240] width 168 height 94
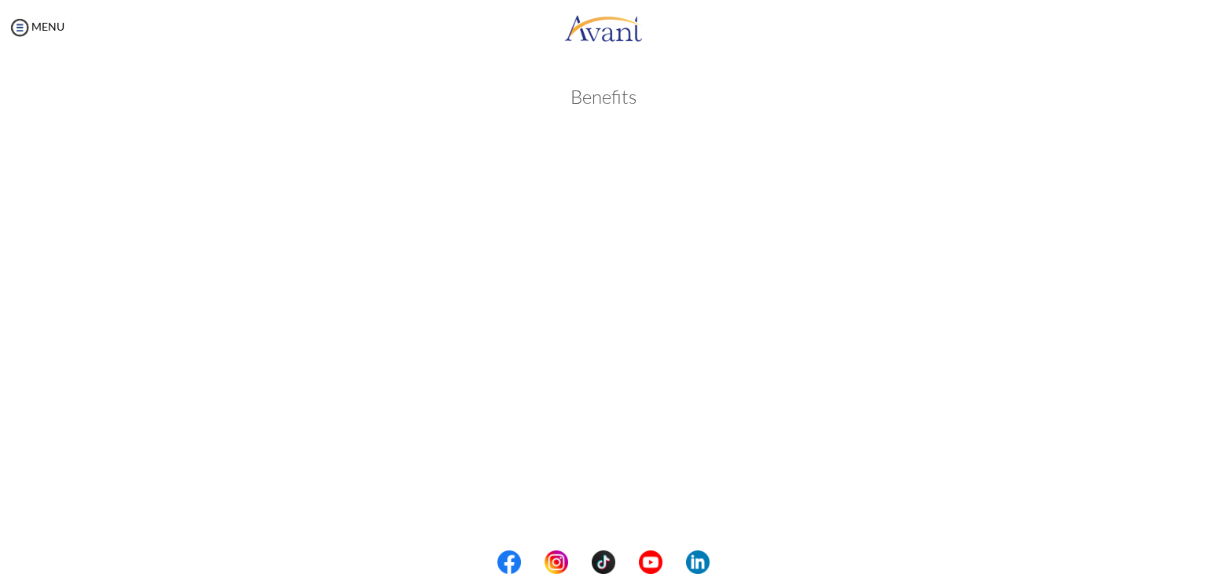
scroll to position [367, 0]
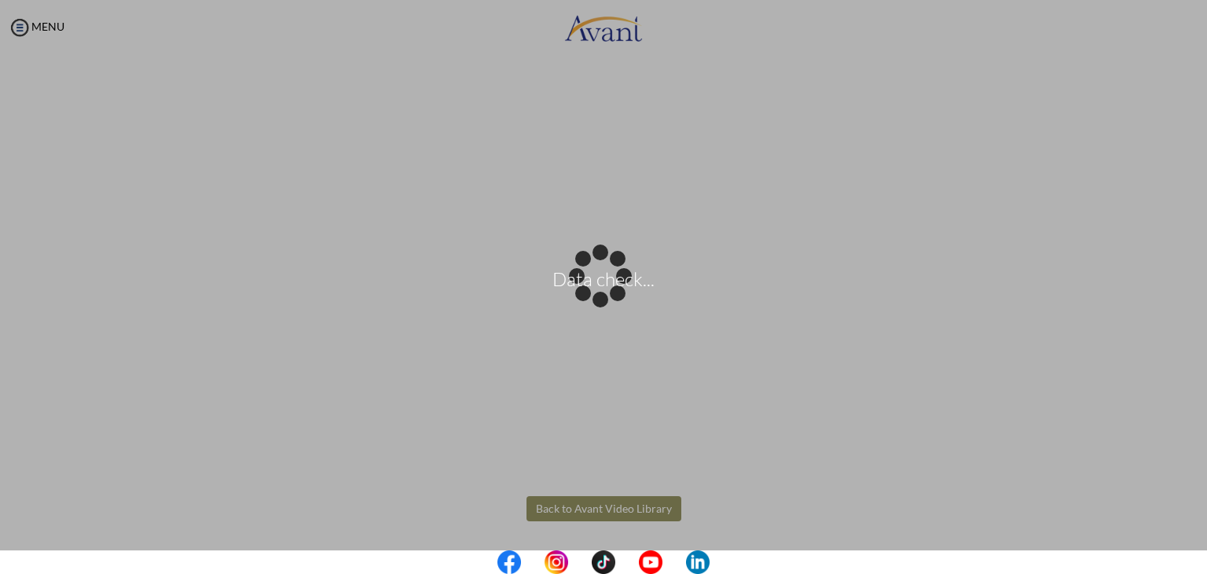
click at [566, 512] on body "Data check... Maintenance break. Please come back in 2 hours. MENU My Status Wh…" at bounding box center [603, 287] width 1207 height 574
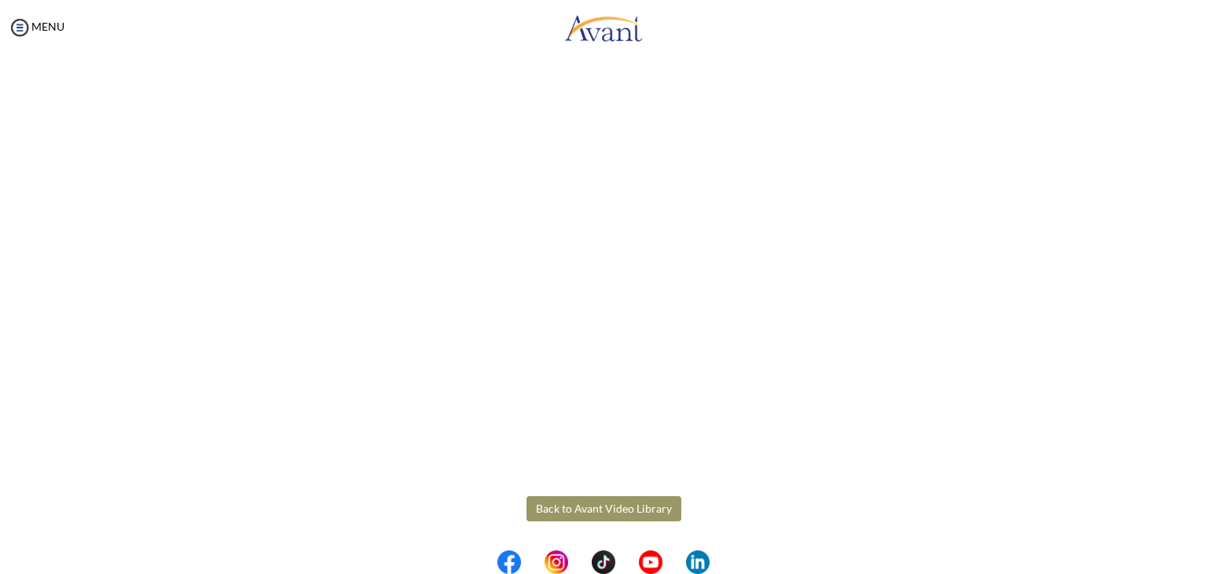
click at [566, 512] on button "Back to Avant Video Library" at bounding box center [604, 508] width 155 height 25
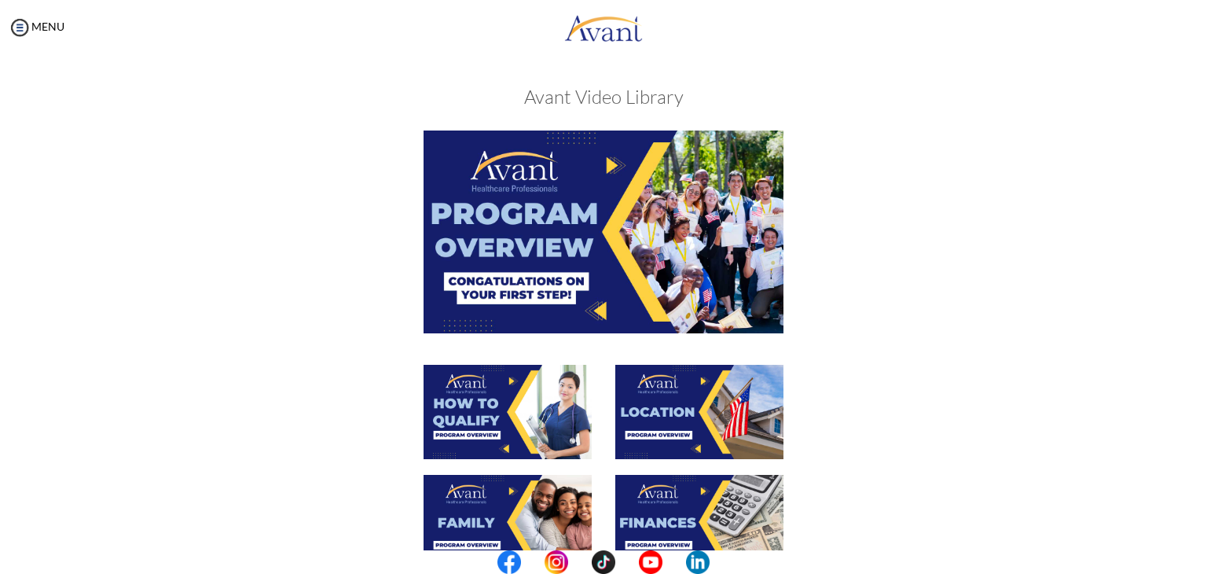
scroll to position [501, 0]
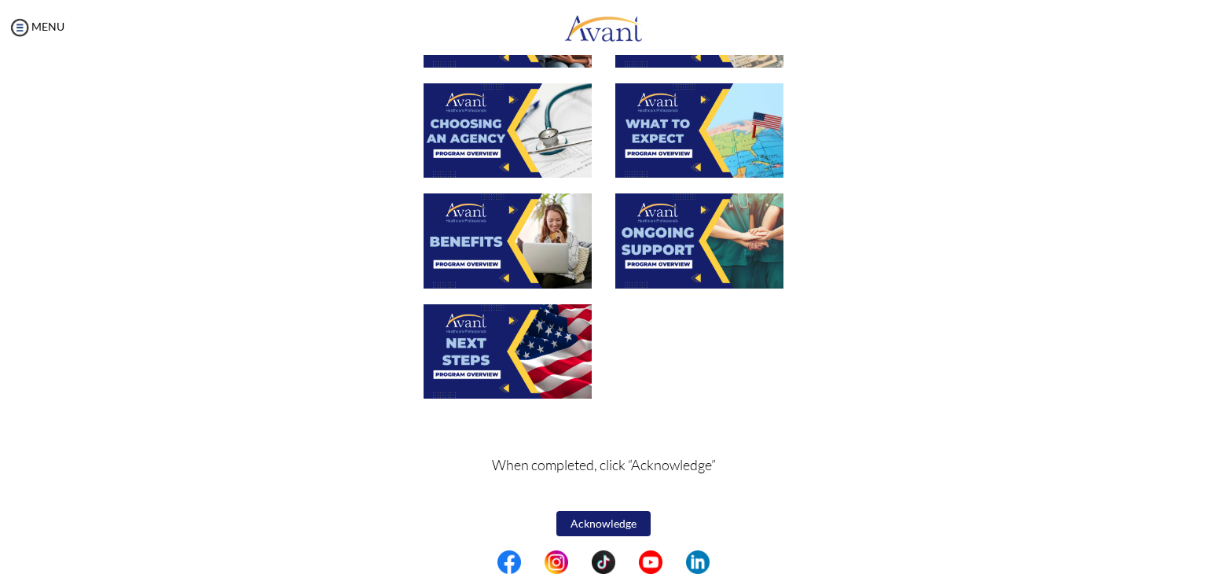
click at [714, 252] on img at bounding box center [699, 240] width 168 height 94
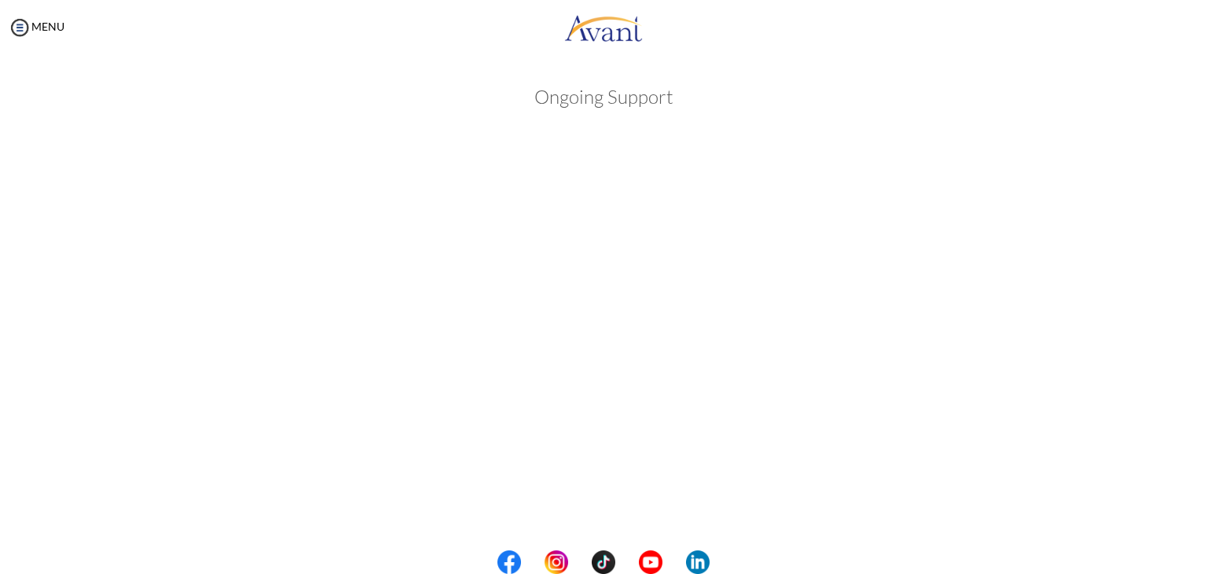
scroll to position [367, 0]
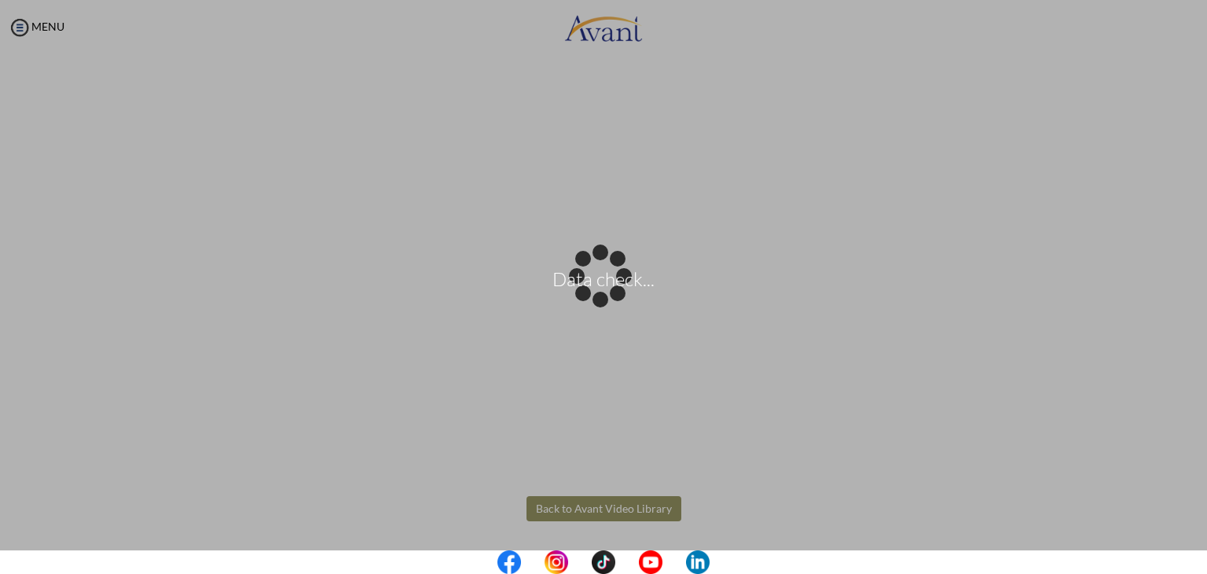
click at [592, 502] on body "Data check... Maintenance break. Please come back in 2 hours. MENU My Status Wh…" at bounding box center [603, 287] width 1207 height 574
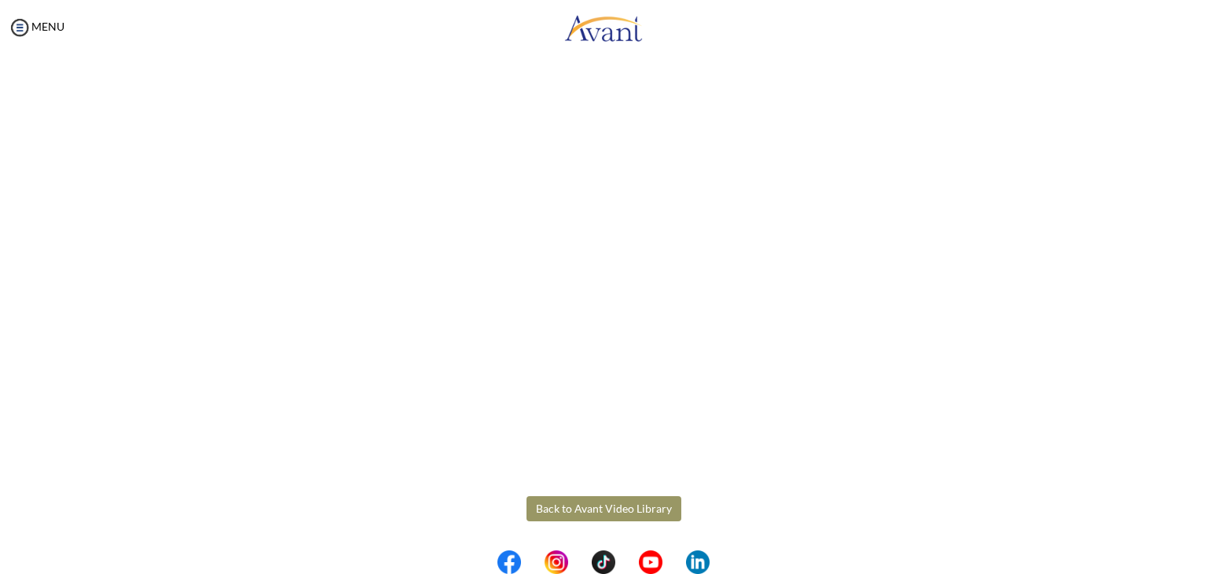
click at [567, 513] on button "Back to Avant Video Library" at bounding box center [604, 508] width 155 height 25
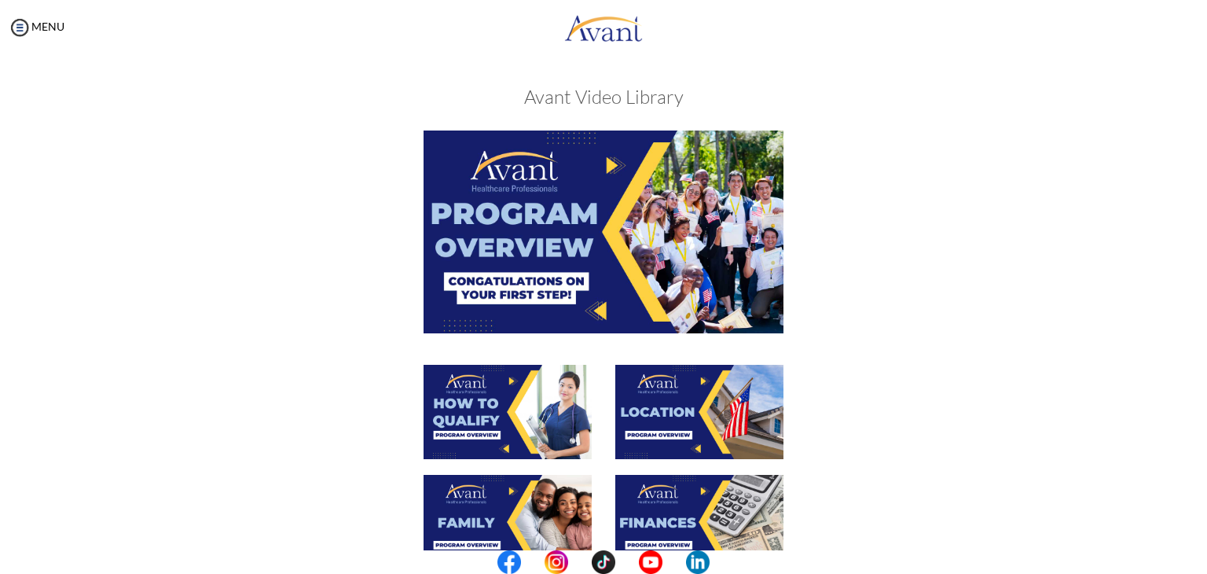
click at [1206, 559] on center at bounding box center [603, 562] width 1207 height 24
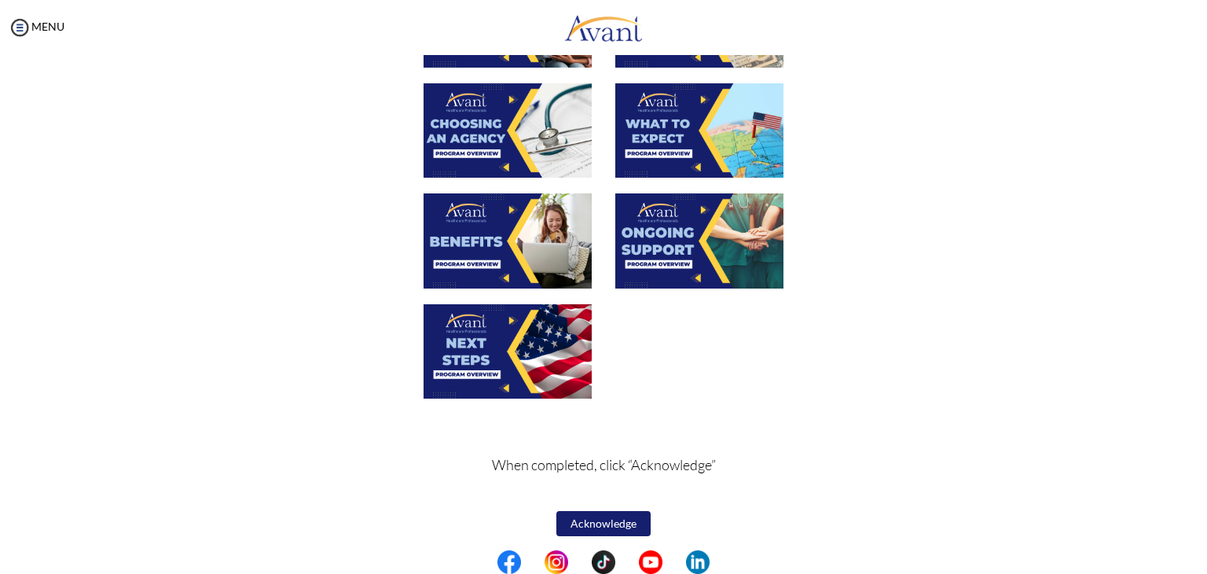
click at [641, 240] on img at bounding box center [699, 240] width 168 height 94
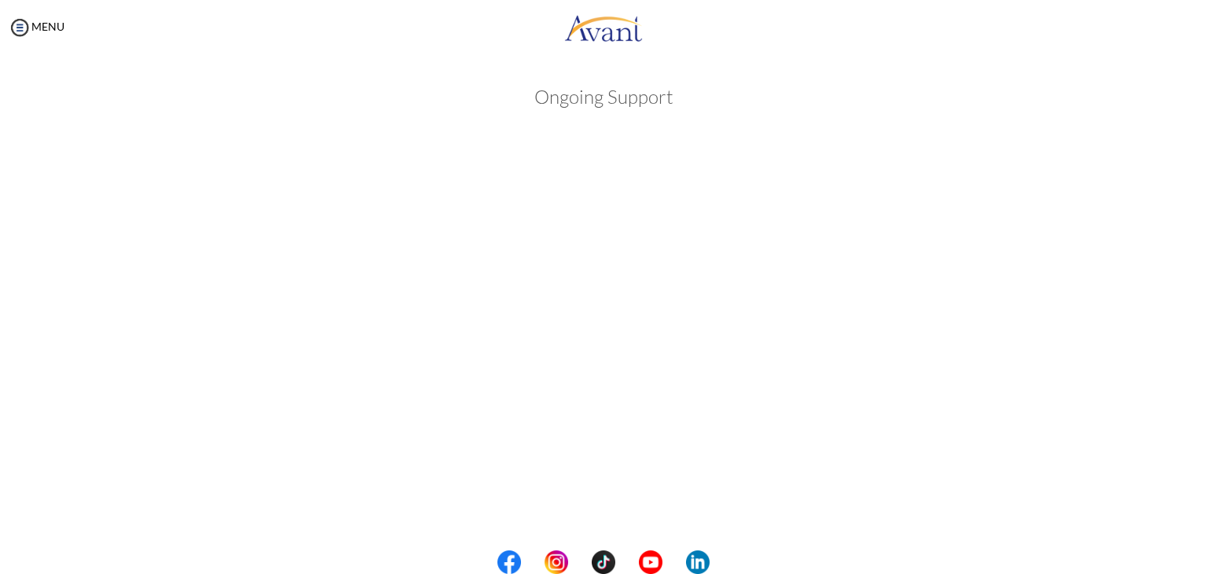
scroll to position [367, 0]
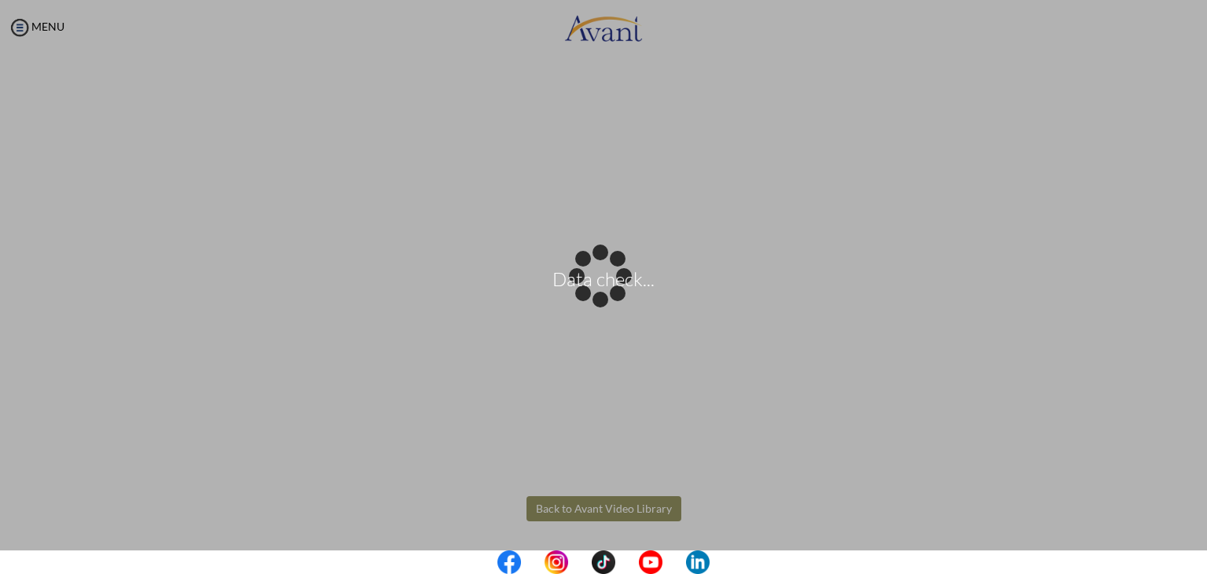
click at [610, 512] on body "Data check... Maintenance break. Please come back in 2 hours. MENU My Status Wh…" at bounding box center [603, 287] width 1207 height 574
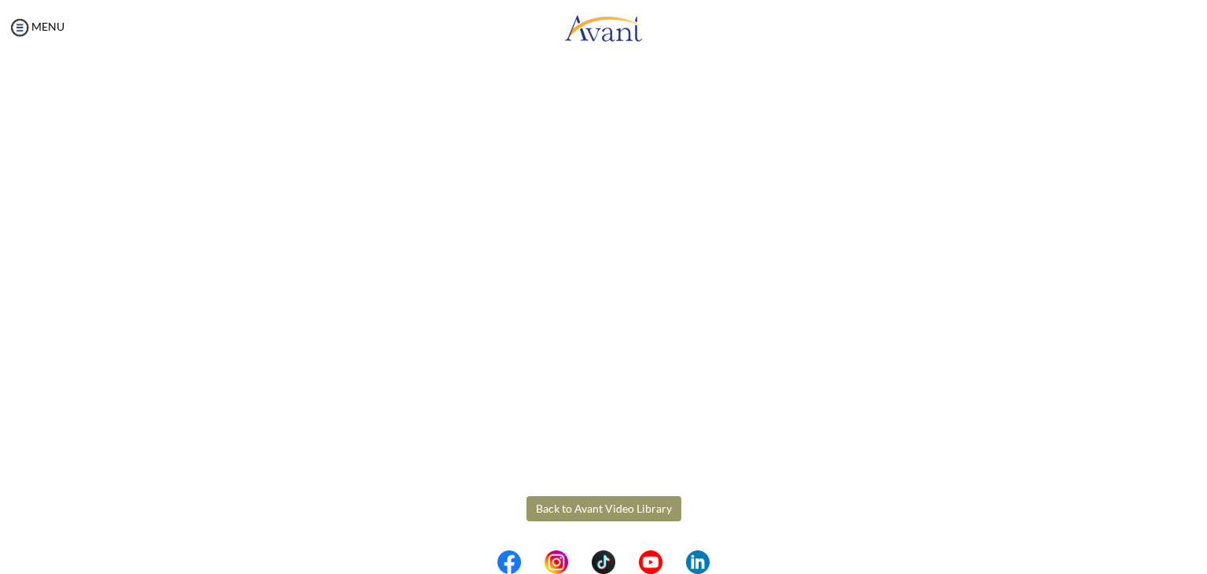
click at [610, 512] on button "Back to Avant Video Library" at bounding box center [604, 508] width 155 height 25
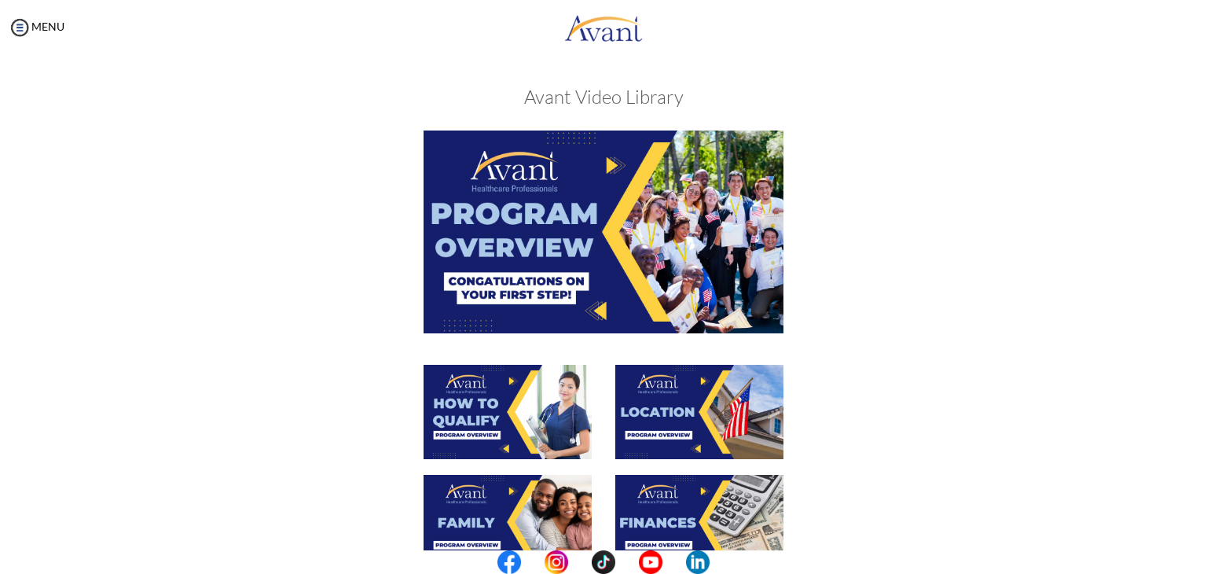
click at [1206, 550] on center at bounding box center [603, 562] width 1207 height 24
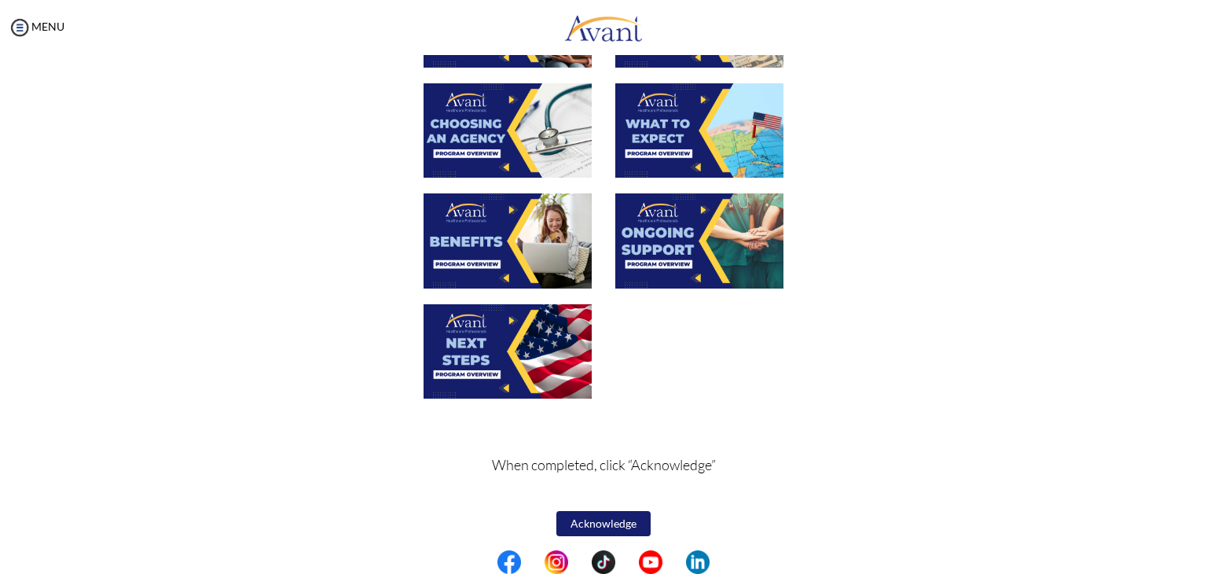
click at [525, 373] on img at bounding box center [508, 351] width 168 height 94
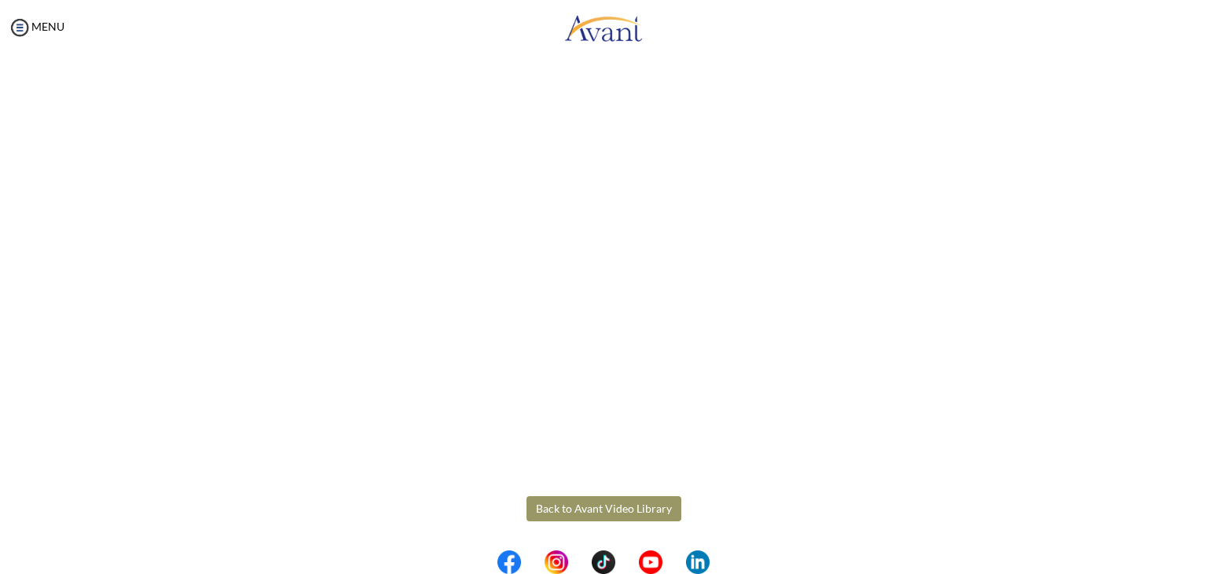
scroll to position [0, 0]
